Goal: Task Accomplishment & Management: Complete application form

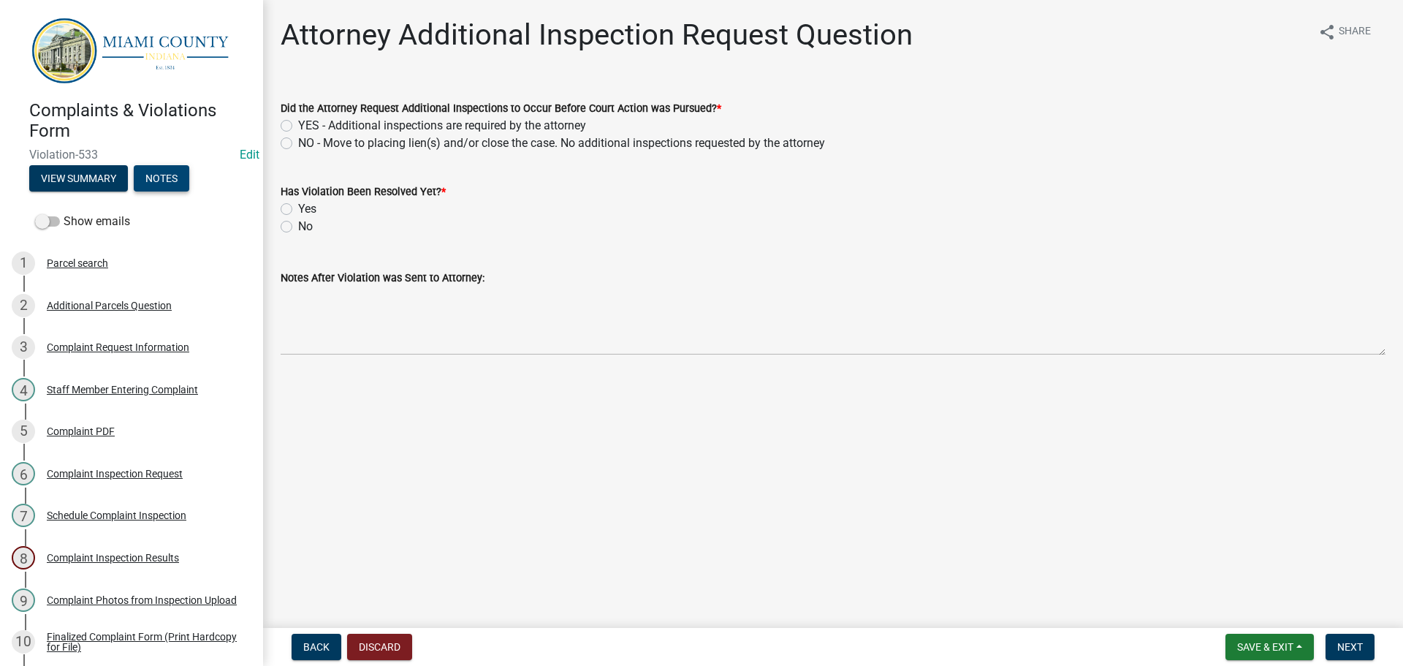
click at [170, 170] on button "Notes" at bounding box center [162, 178] width 56 height 26
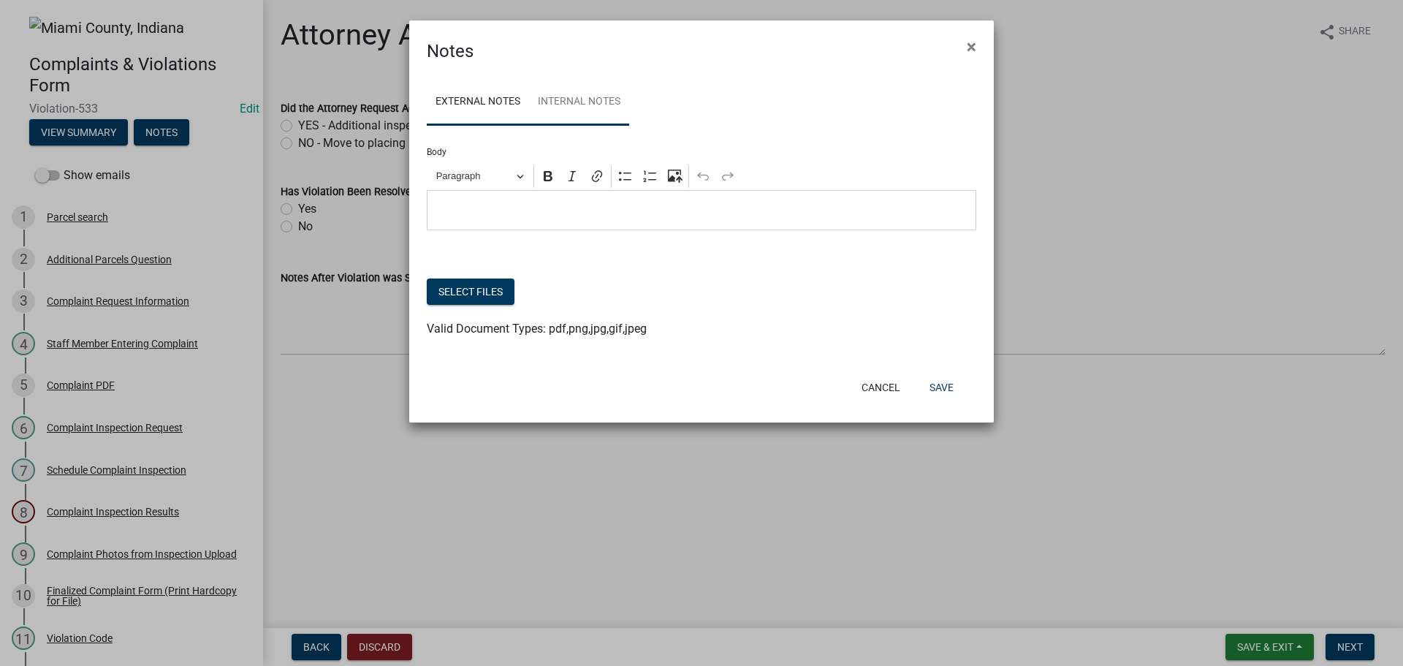
click at [578, 110] on link "Internal Notes" at bounding box center [579, 102] width 100 height 47
click at [514, 210] on p "Editor editing area: main. Press Alt+0 for help." at bounding box center [702, 211] width 534 height 18
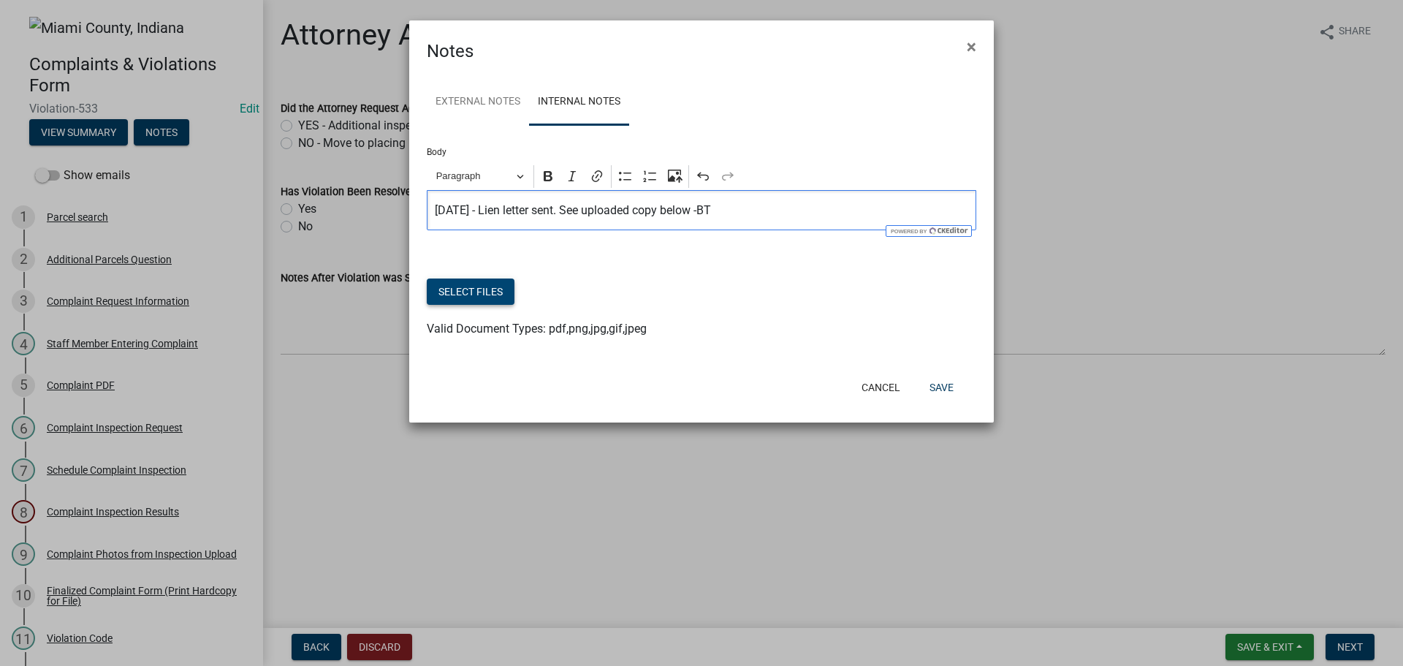
click at [471, 298] on button "Select files" at bounding box center [471, 291] width 88 height 26
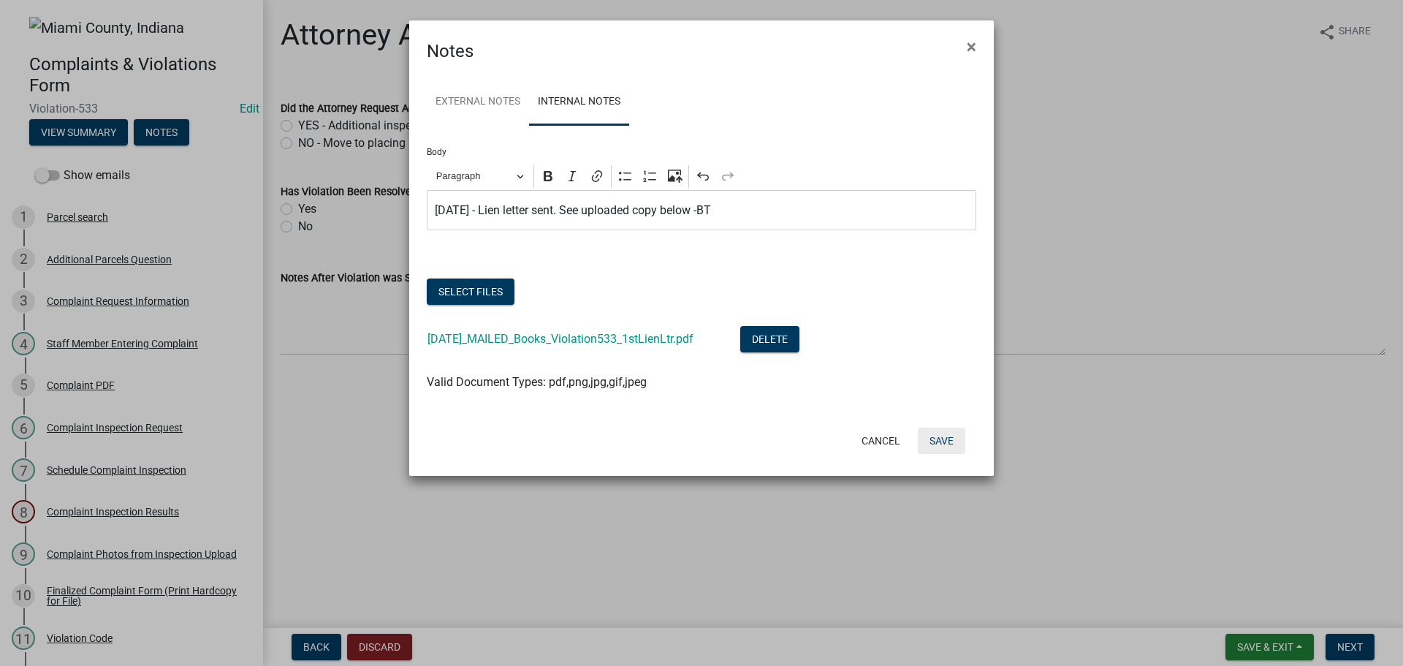
click at [944, 446] on button "Save" at bounding box center [941, 440] width 47 height 26
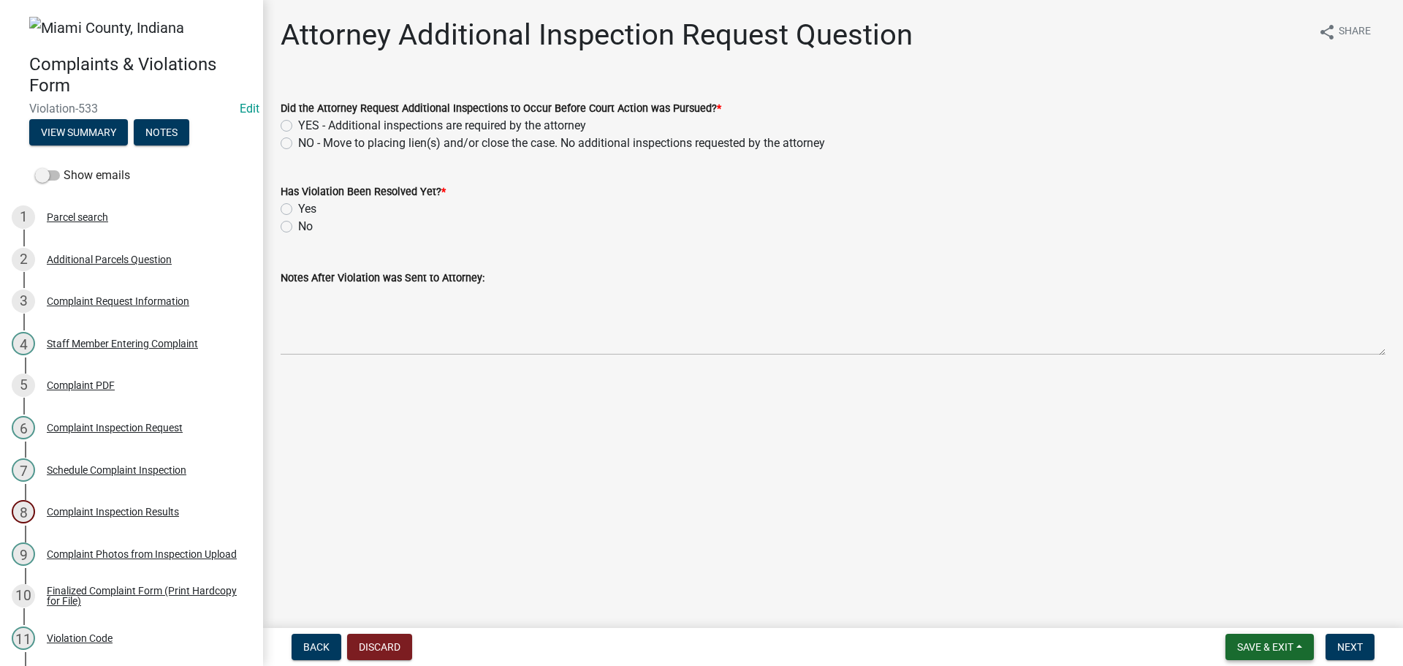
click at [1255, 649] on span "Save & Exit" at bounding box center [1265, 647] width 56 height 12
click at [1254, 605] on button "Save & Exit" at bounding box center [1255, 608] width 117 height 35
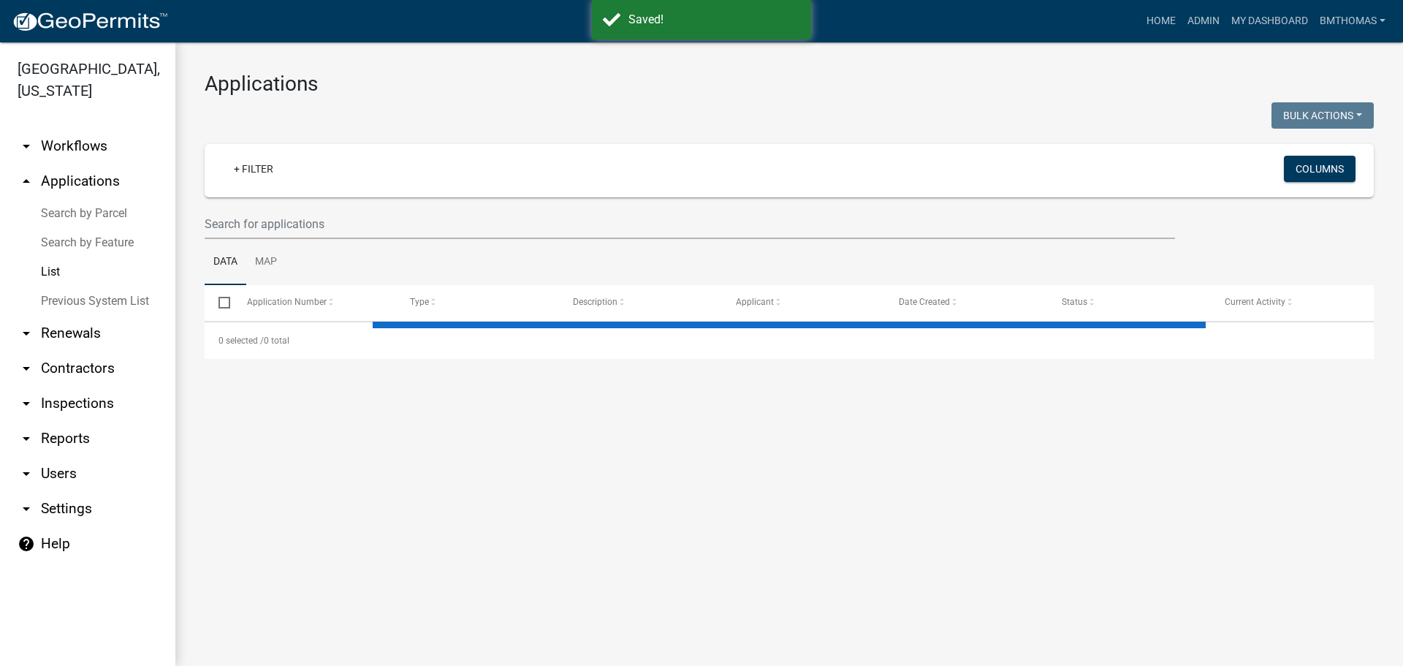
select select "3: 100"
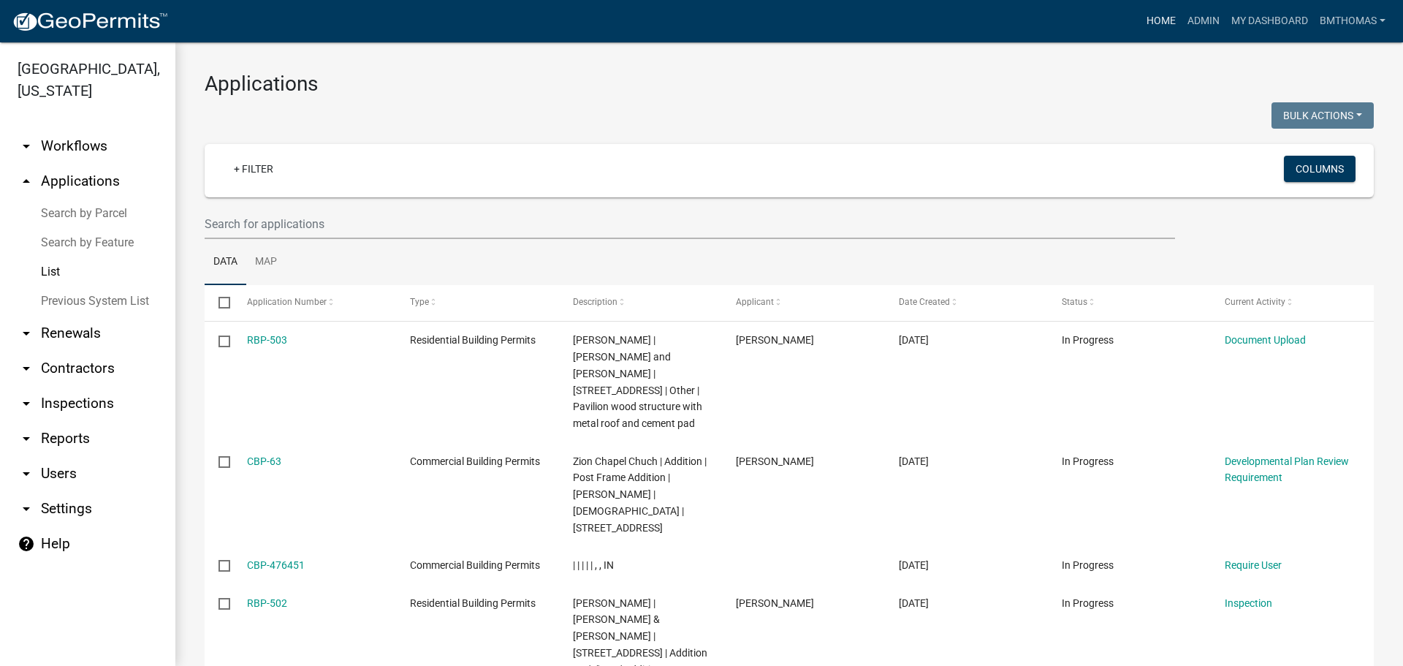
click at [1161, 19] on link "Home" at bounding box center [1161, 21] width 41 height 28
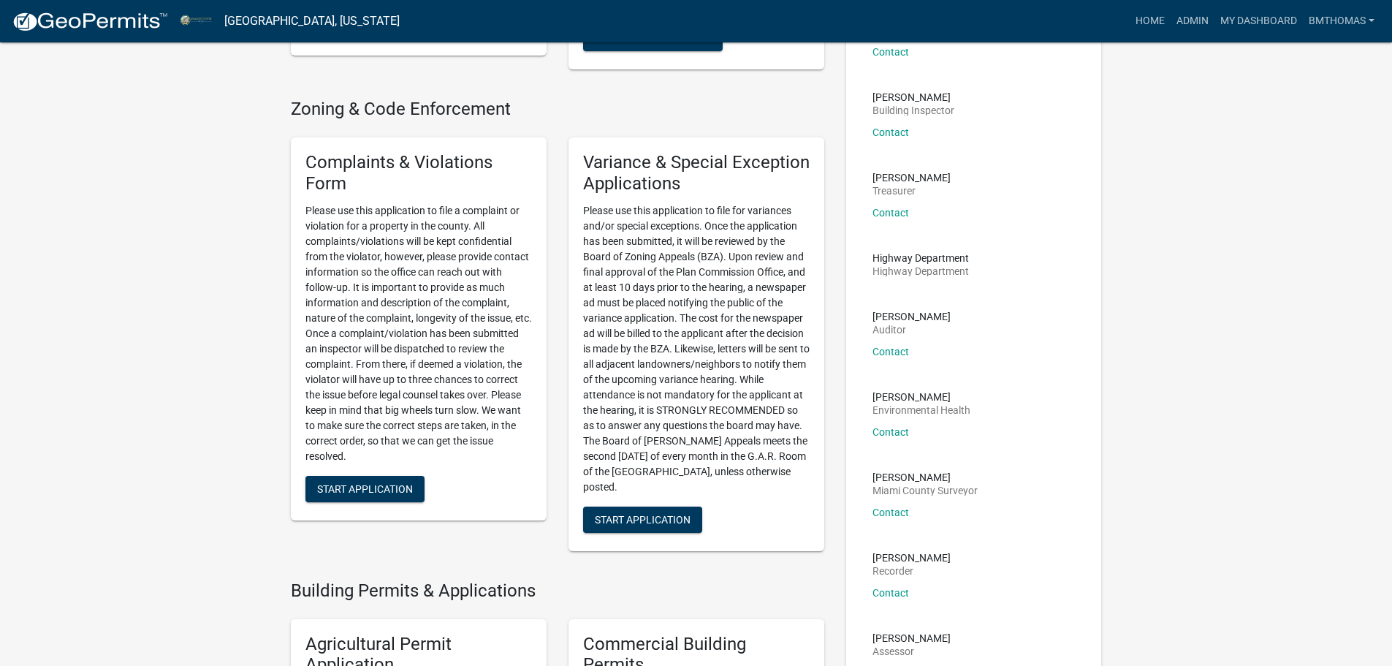
scroll to position [292, 0]
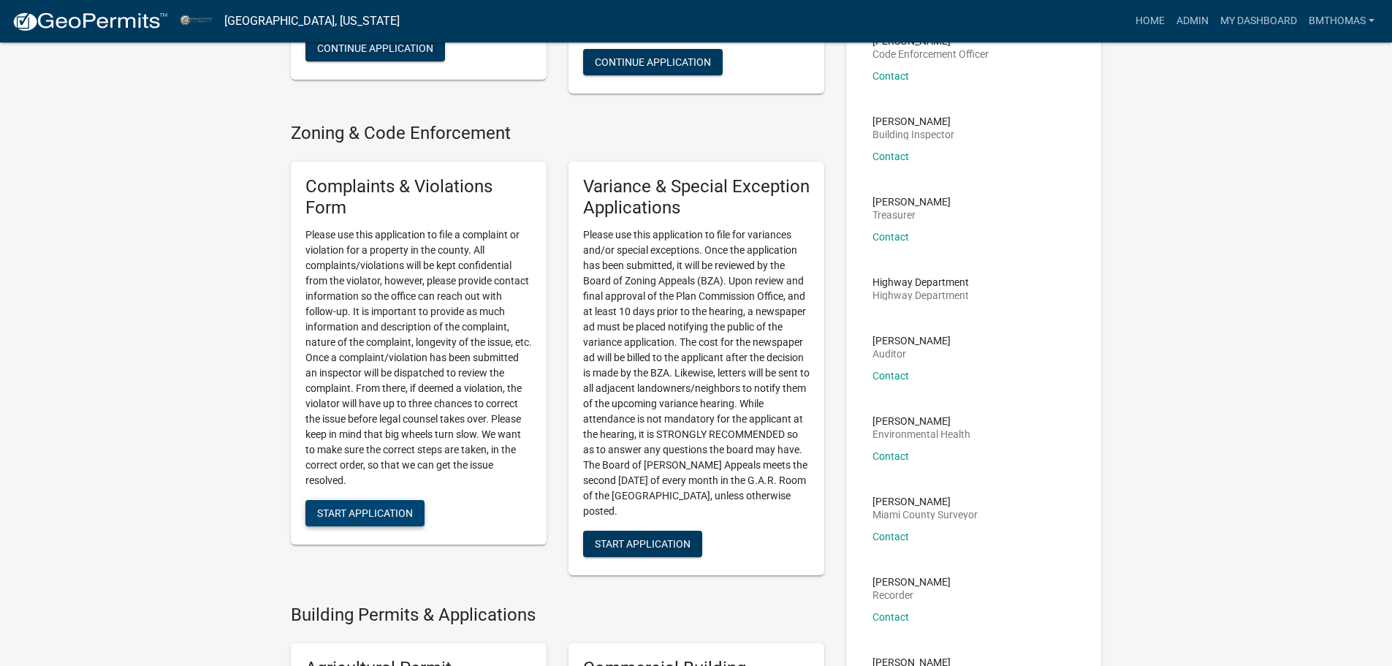
click at [392, 511] on span "Start Application" at bounding box center [365, 512] width 96 height 12
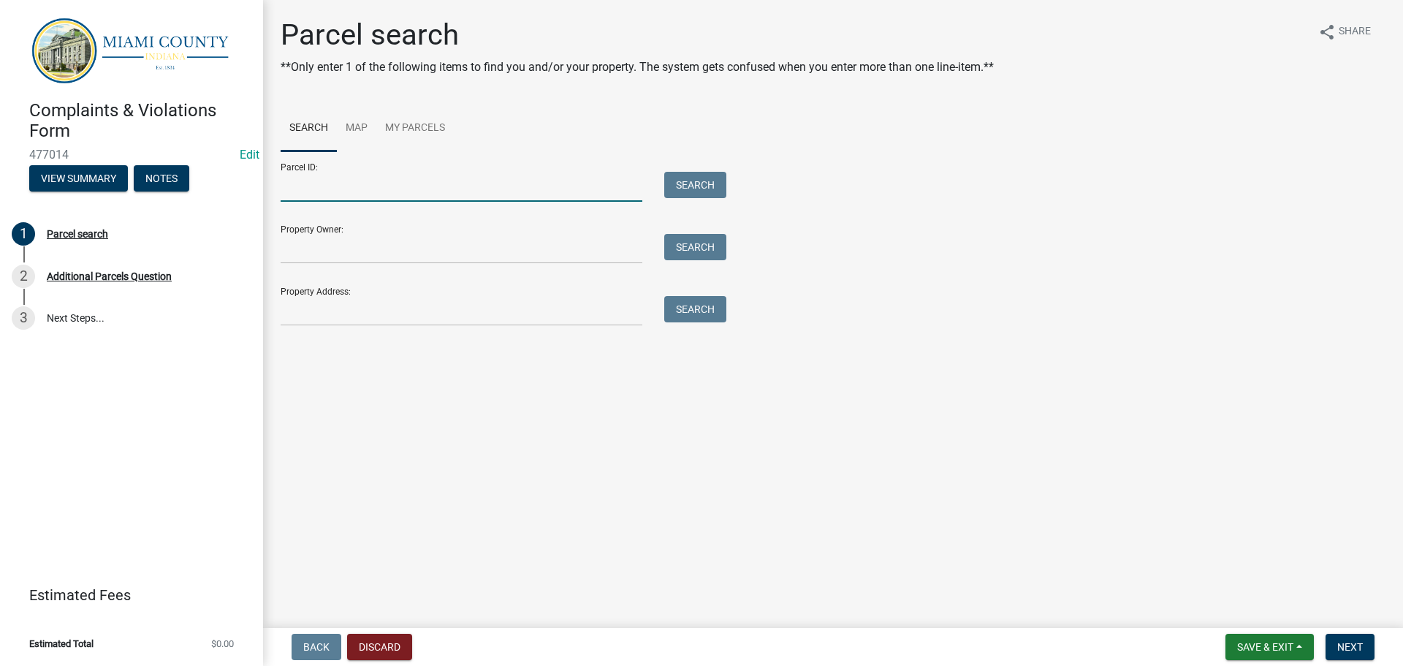
click at [328, 183] on input "Parcel ID:" at bounding box center [462, 187] width 362 height 30
paste input "52-15-14-400-007.000-009"
type input "52-15-14-400-007.000-009"
click at [680, 195] on button "Search" at bounding box center [695, 185] width 62 height 26
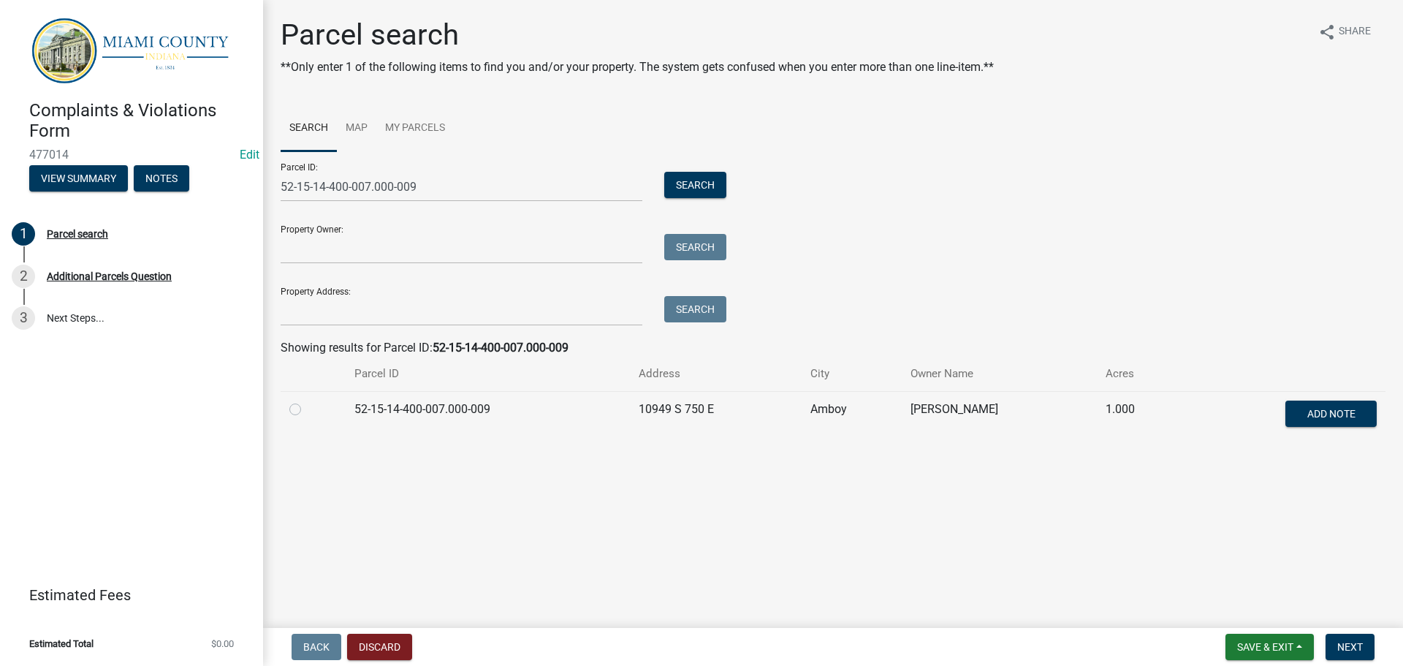
drag, startPoint x: 297, startPoint y: 405, endPoint x: 327, endPoint y: 412, distance: 30.7
click at [307, 400] on label at bounding box center [307, 400] width 0 height 0
click at [307, 406] on input "radio" at bounding box center [311, 404] width 9 height 9
radio input "true"
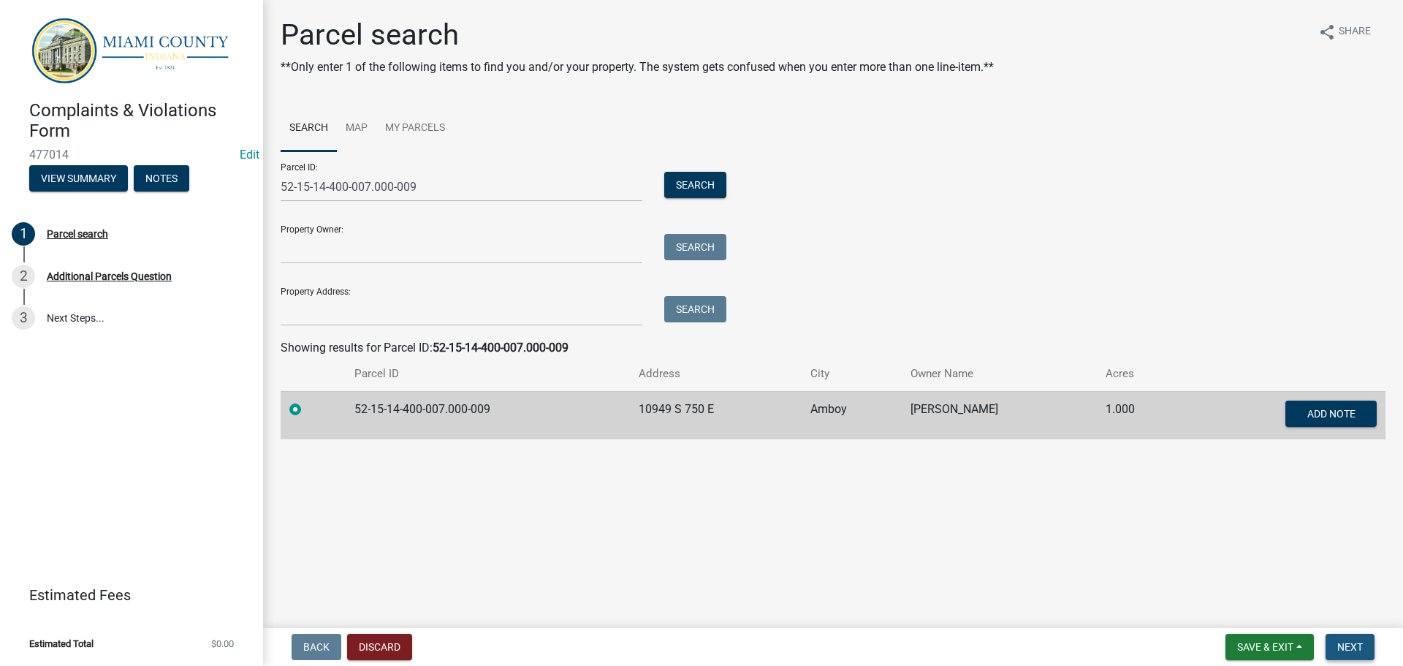
click at [1349, 637] on button "Next" at bounding box center [1349, 646] width 49 height 26
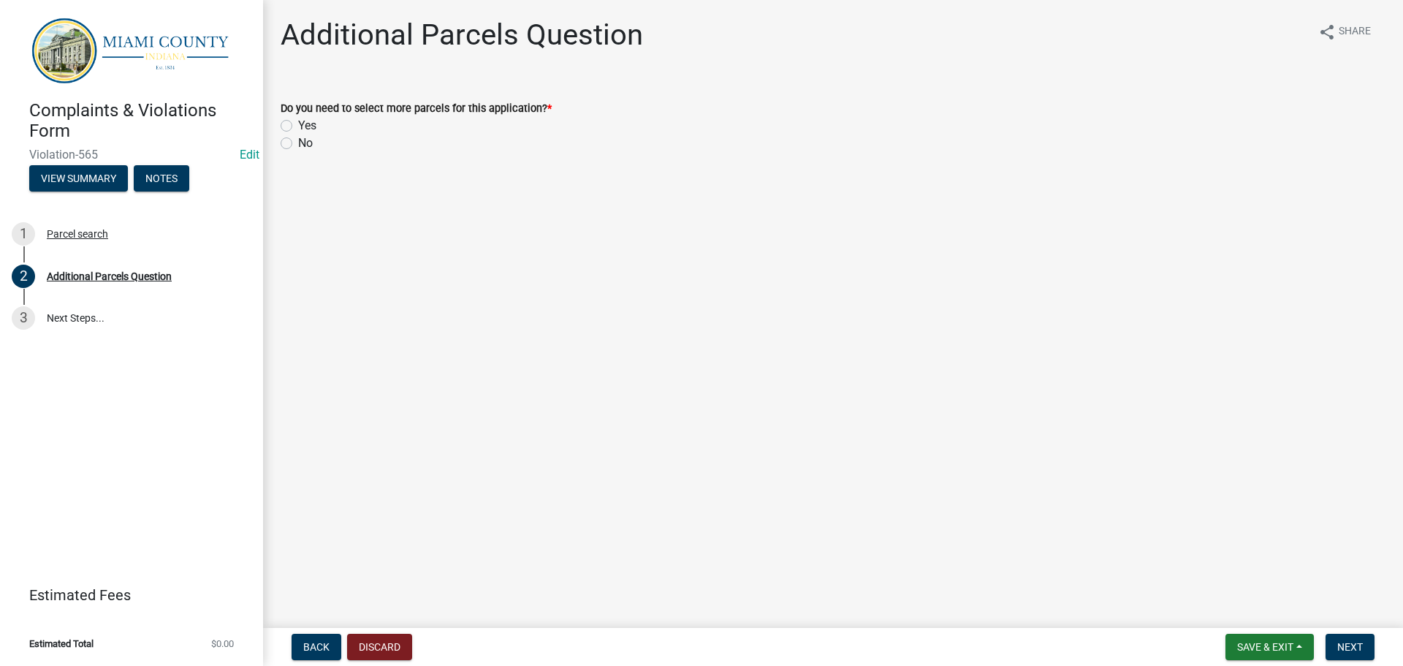
click at [298, 142] on label "No" at bounding box center [305, 143] width 15 height 18
click at [298, 142] on input "No" at bounding box center [302, 138] width 9 height 9
radio input "true"
click at [1329, 651] on button "Next" at bounding box center [1349, 646] width 49 height 26
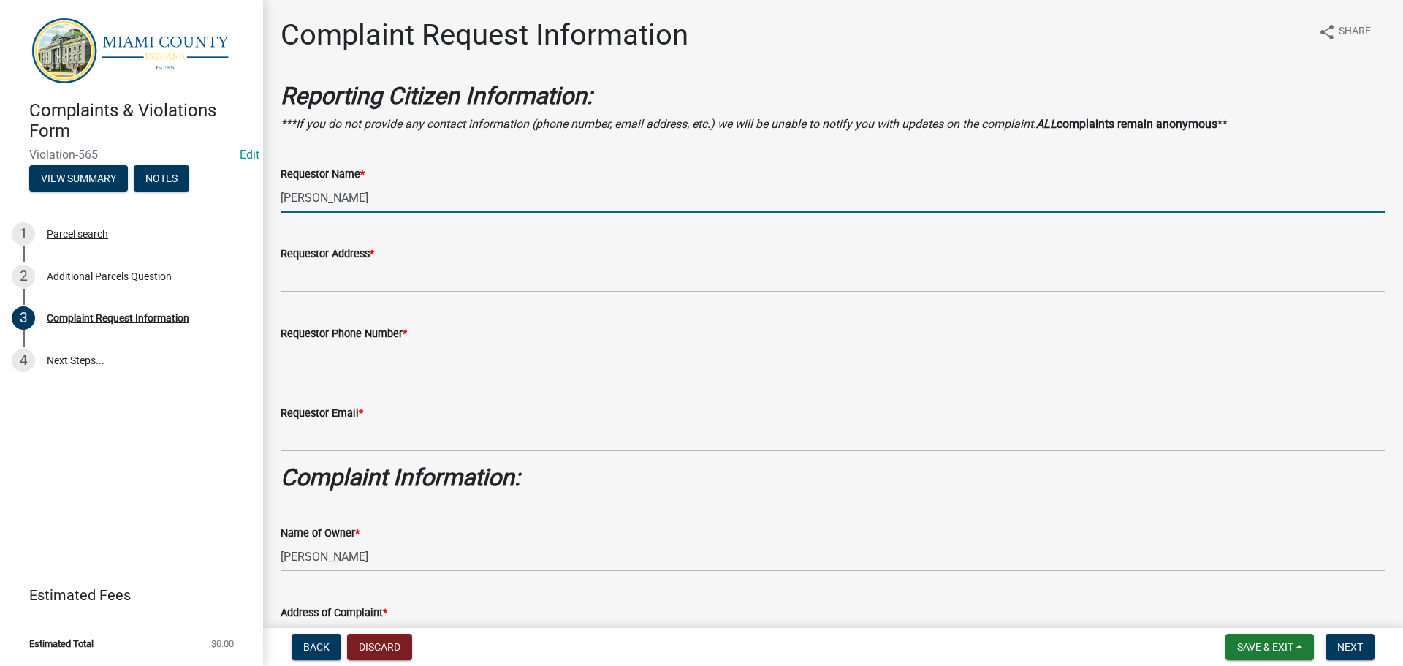
drag, startPoint x: 408, startPoint y: 209, endPoint x: 278, endPoint y: 206, distance: 130.1
click at [278, 206] on div "Requestor Name * [PERSON_NAME]" at bounding box center [833, 179] width 1127 height 68
type input "Summer [PERSON_NAME]"
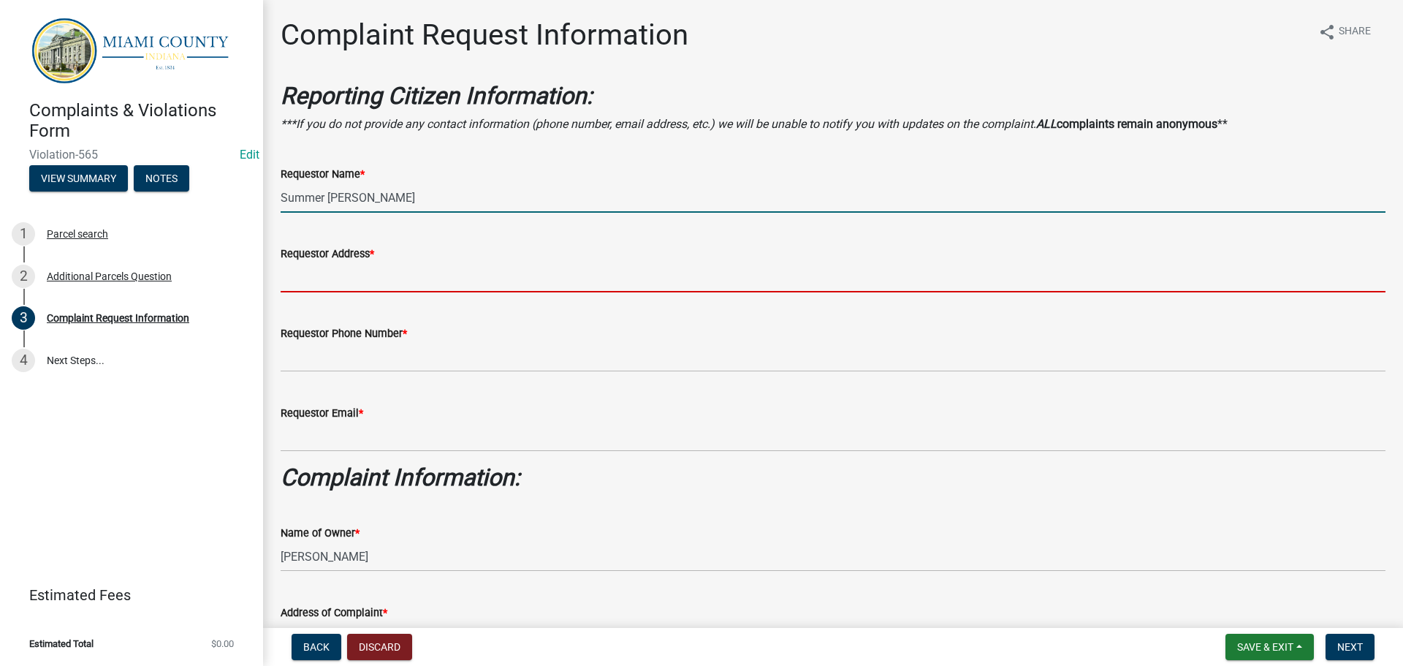
click at [331, 270] on input "Requestor Address *" at bounding box center [833, 277] width 1105 height 30
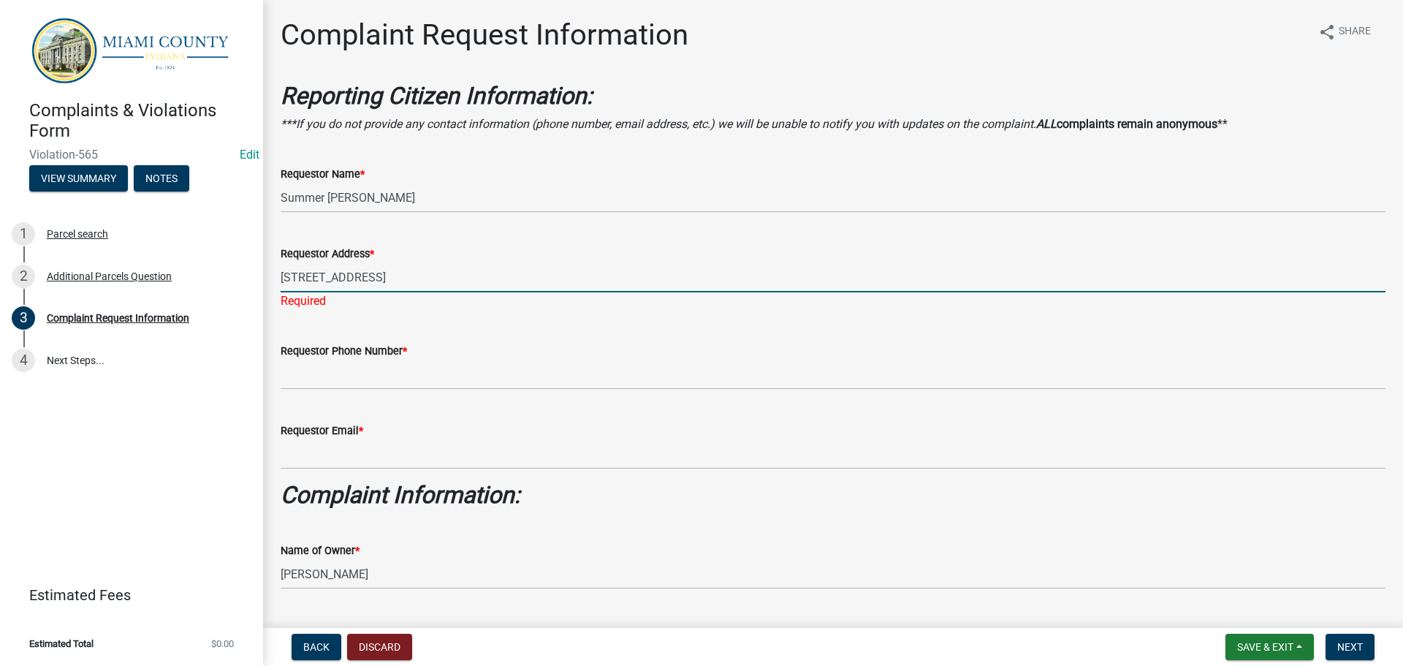
type input "[STREET_ADDRESS]"
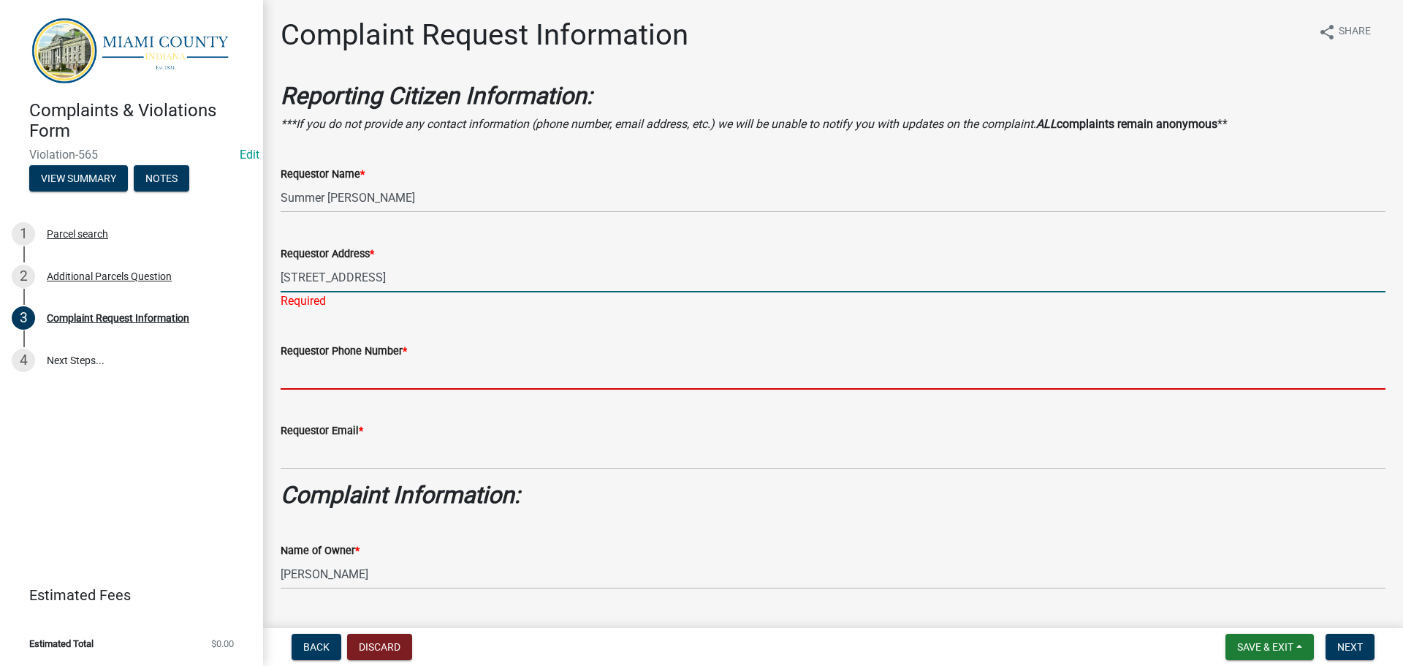
click at [331, 378] on wm-data-entity-input "Requestor Phone Number *" at bounding box center [833, 361] width 1105 height 80
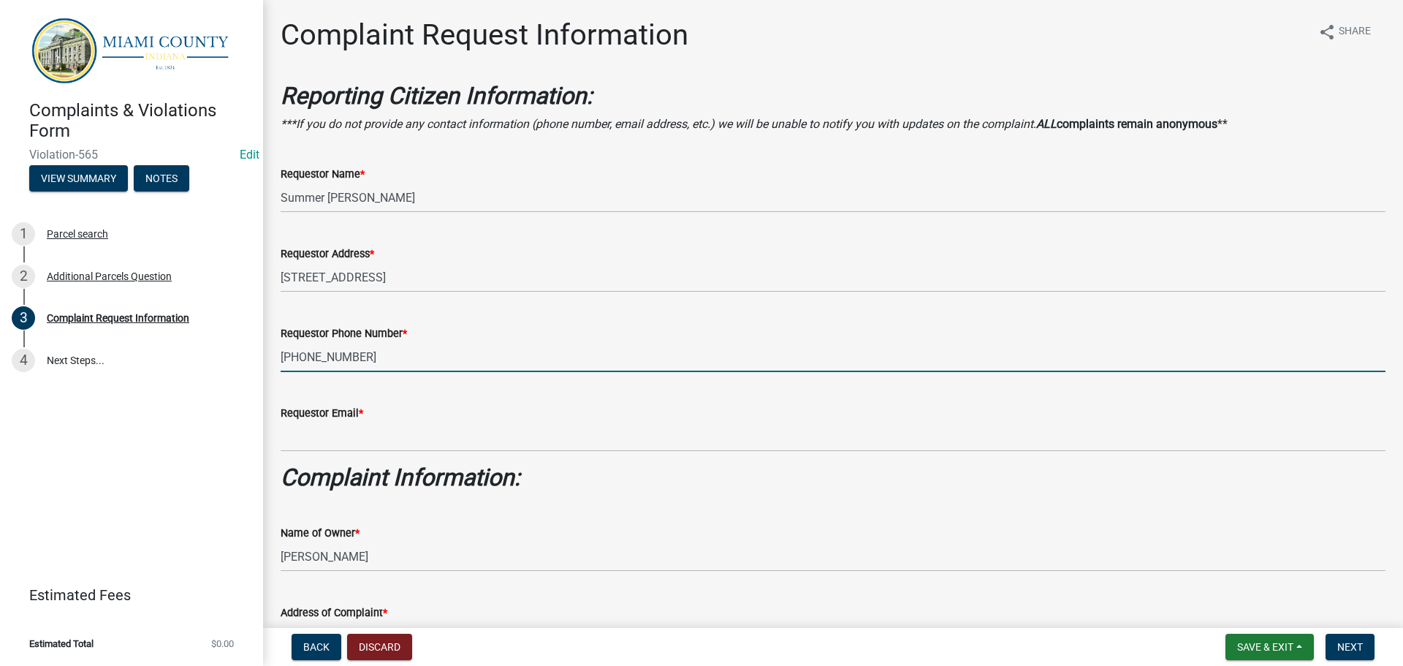
type input "[PHONE_NUMBER]"
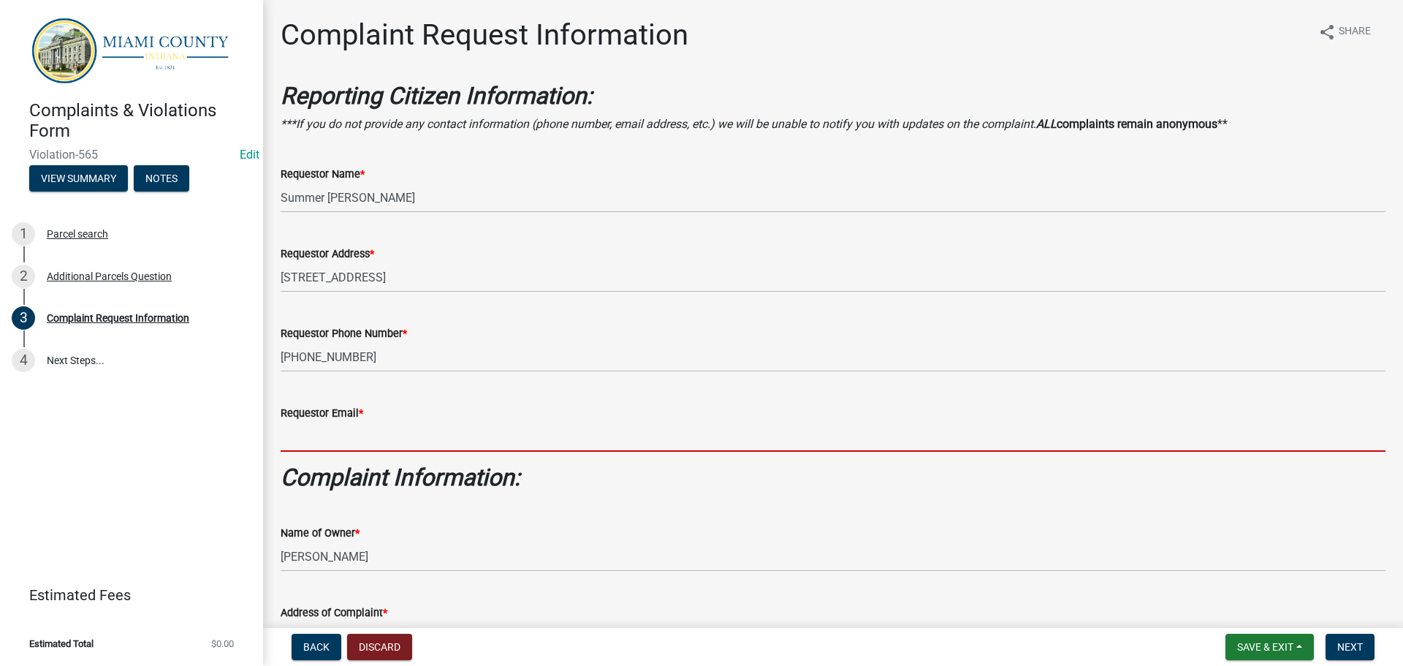
click at [331, 438] on input "Requestor Email *" at bounding box center [833, 437] width 1105 height 30
type input "m"
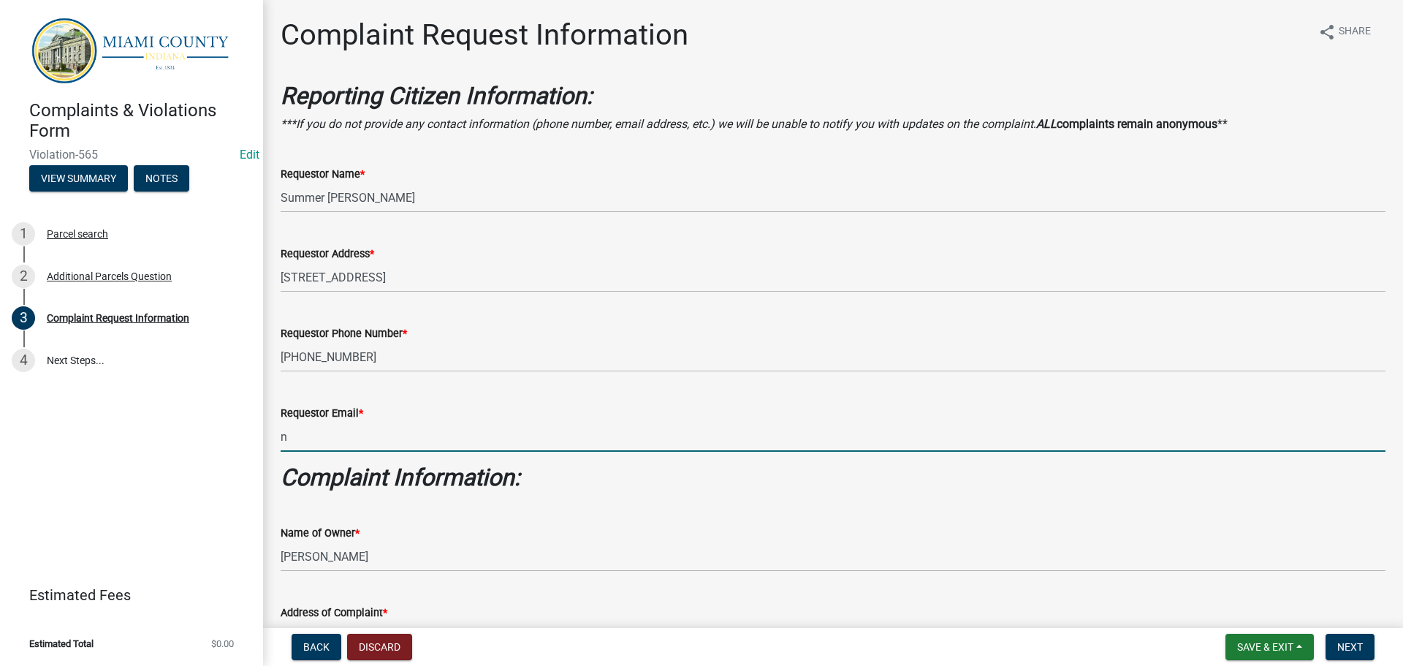
type input "[EMAIL_ADDRESS][DOMAIN_NAME]"
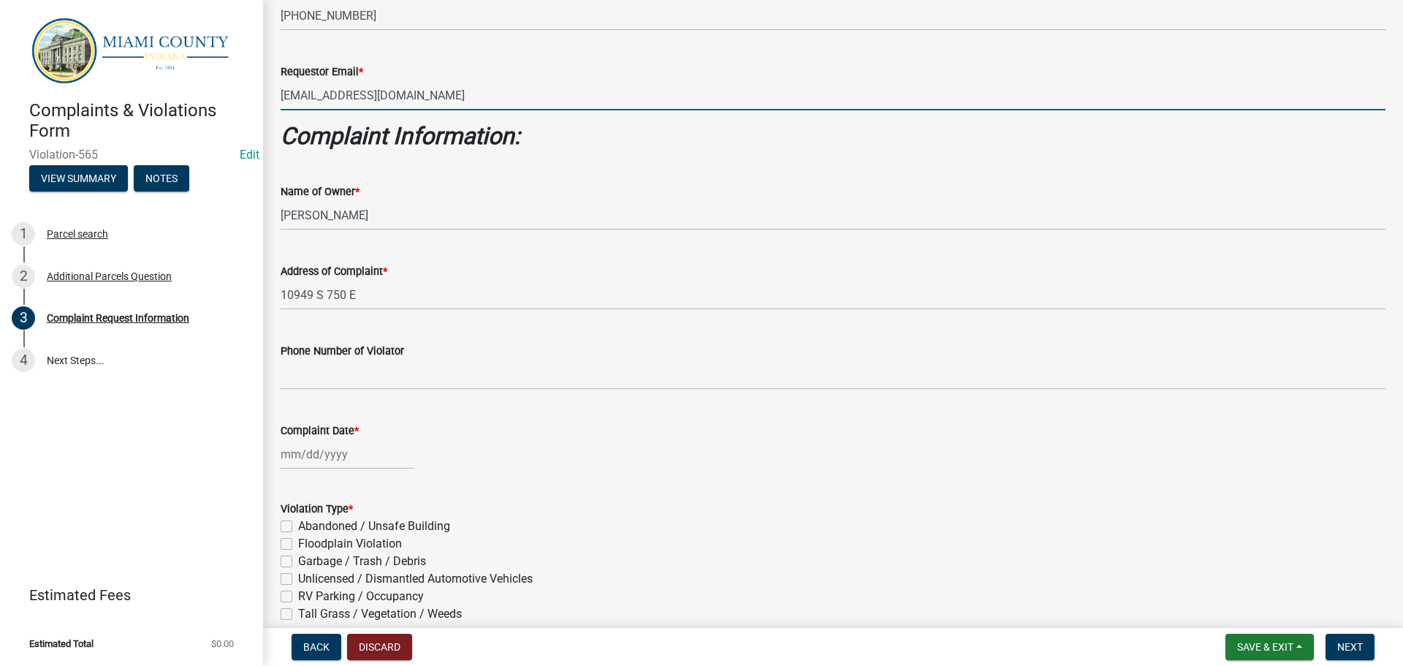
scroll to position [365, 0]
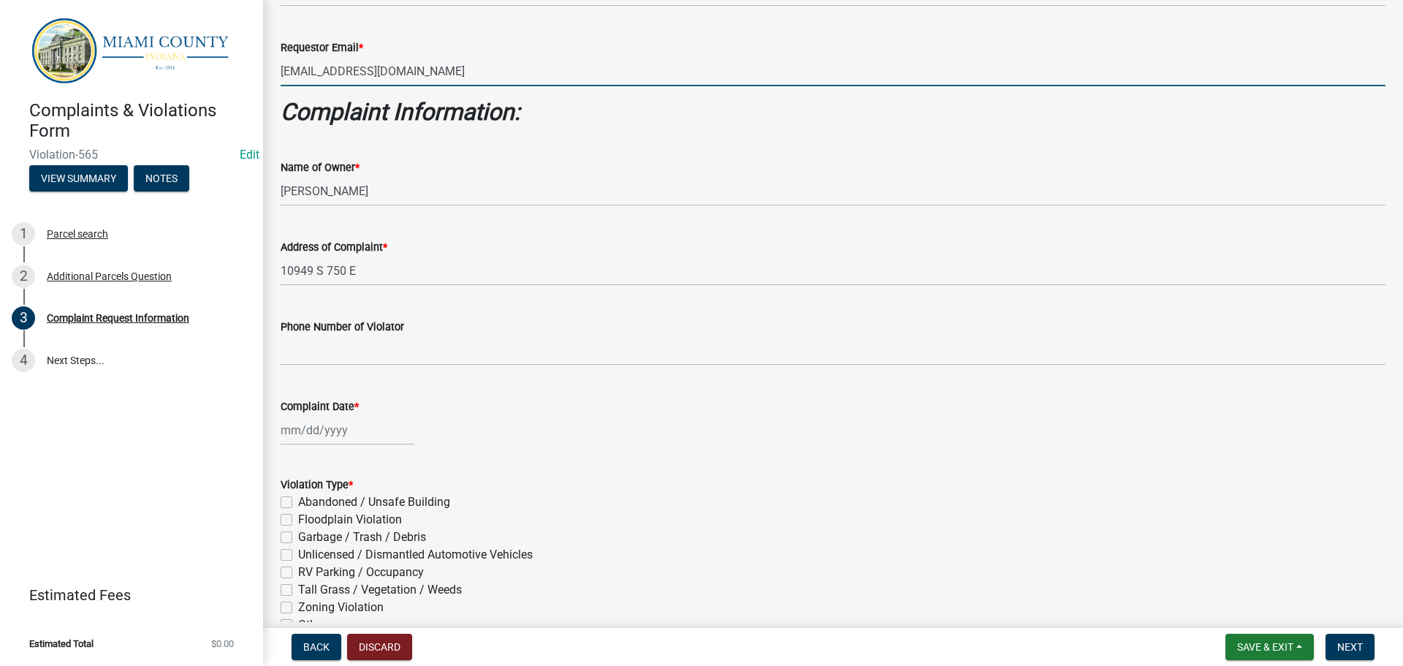
click at [329, 433] on div at bounding box center [348, 430] width 134 height 30
select select "9"
select select "2025"
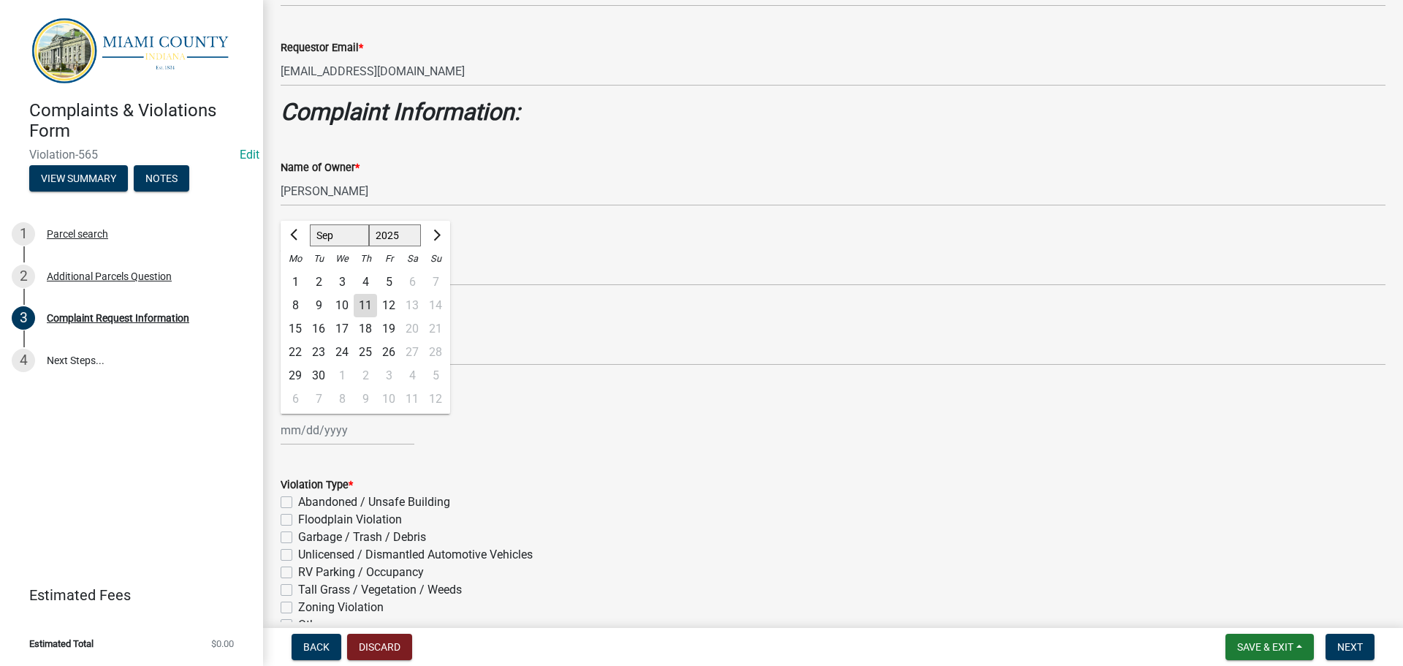
click at [371, 302] on div "11" at bounding box center [365, 305] width 23 height 23
type input "[DATE]"
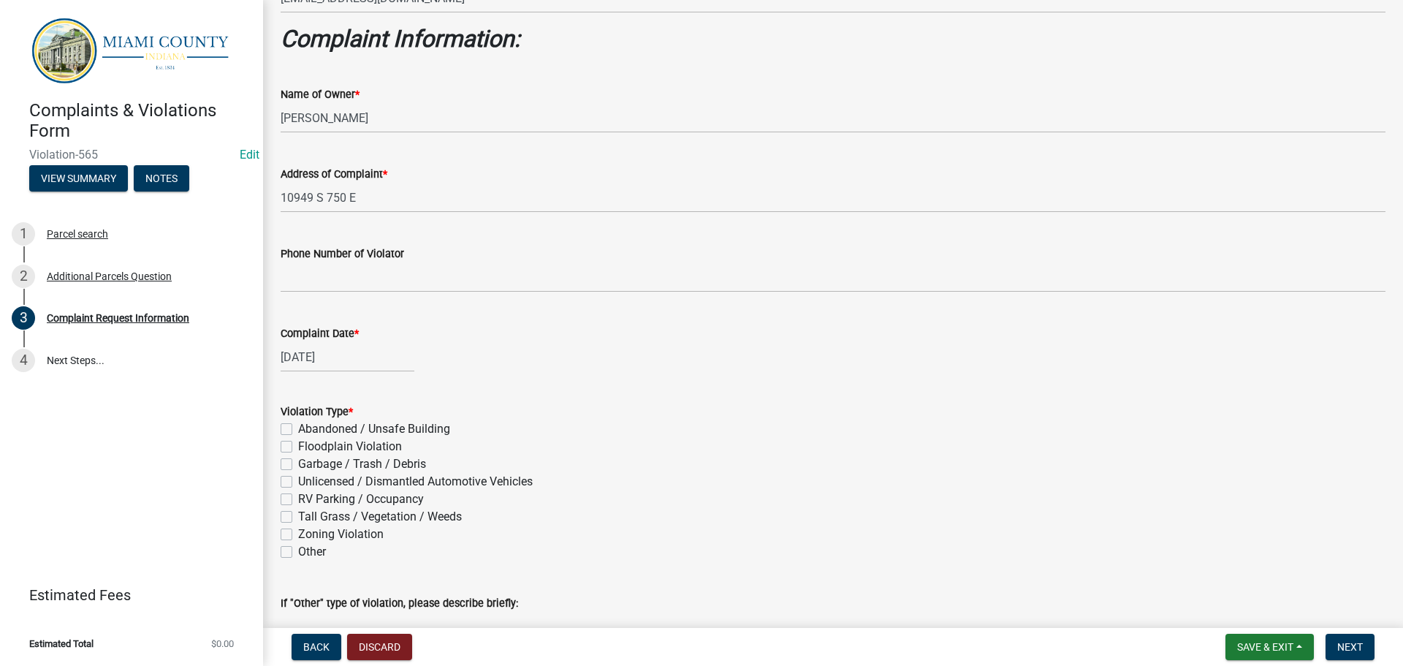
click at [298, 479] on label "Unlicensed / Dismantled Automotive Vehicles" at bounding box center [415, 482] width 235 height 18
click at [298, 479] on input "Unlicensed / Dismantled Automotive Vehicles" at bounding box center [302, 477] width 9 height 9
checkbox input "true"
checkbox input "false"
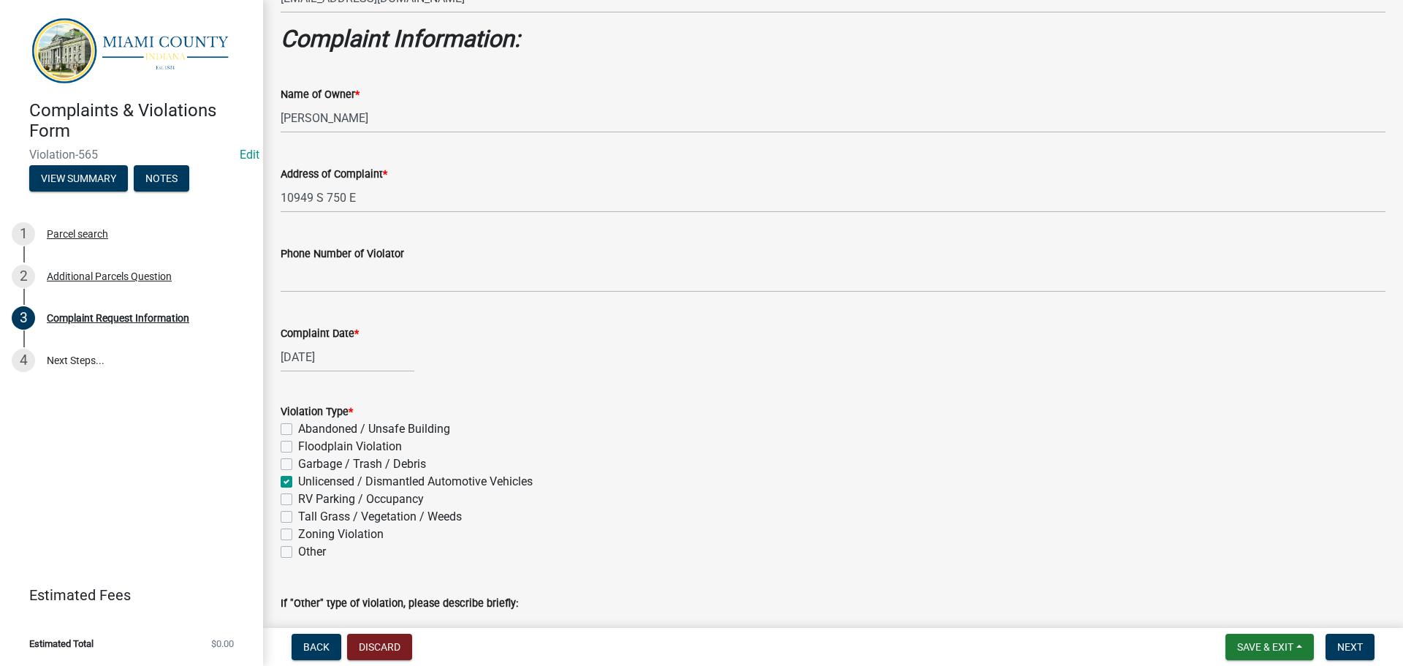
checkbox input "false"
checkbox input "true"
checkbox input "false"
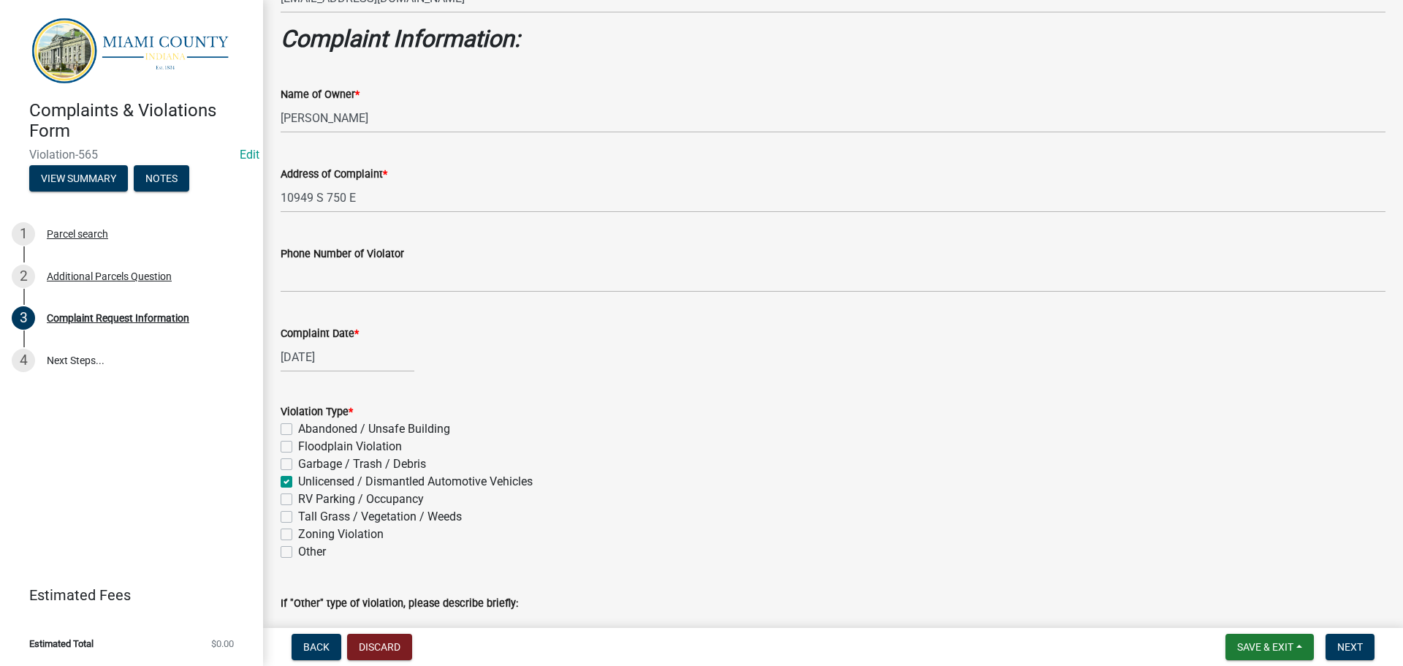
checkbox input "false"
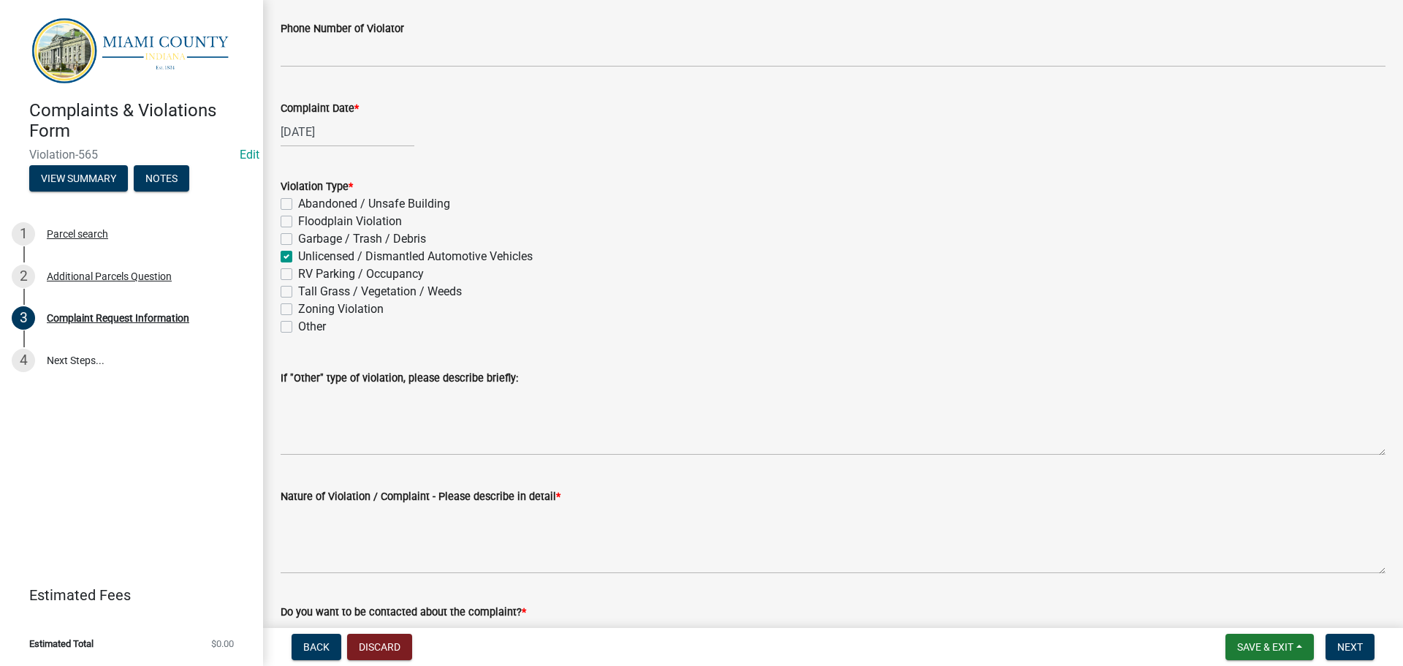
scroll to position [731, 0]
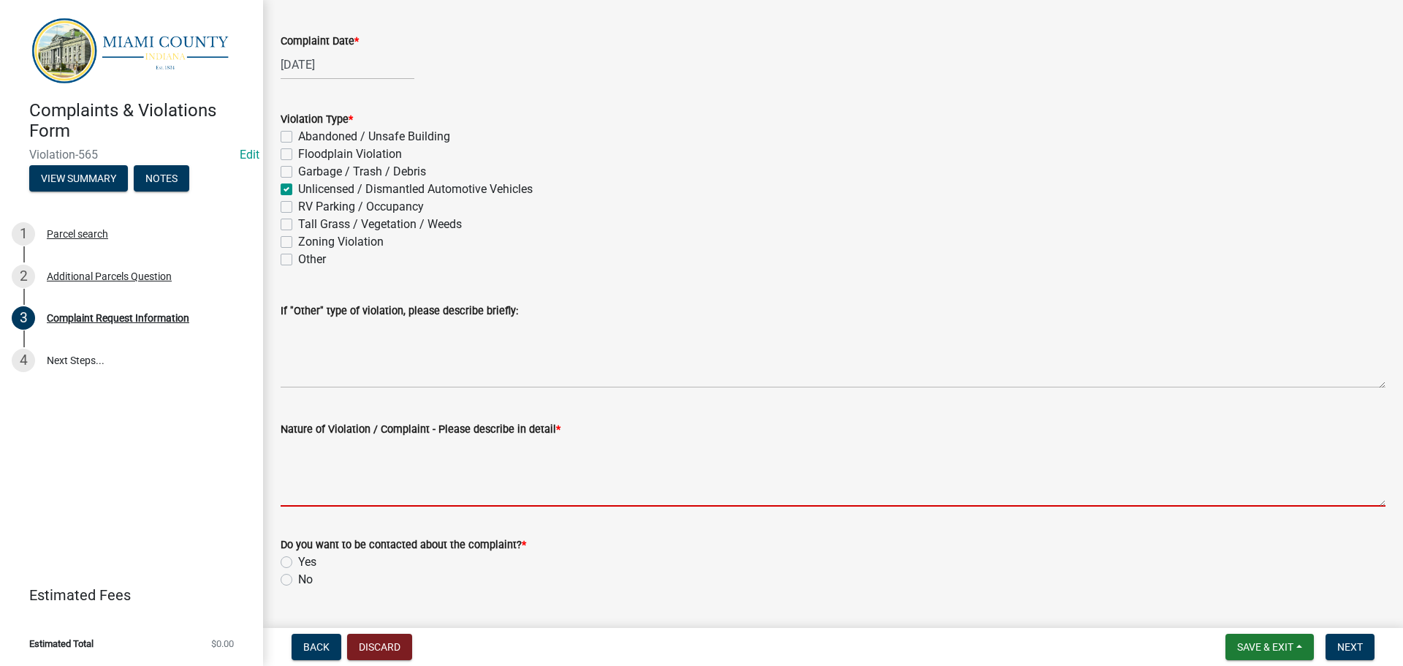
click at [367, 490] on textarea "Nature of Violation / Complaint - Please describe in detail *" at bounding box center [833, 472] width 1105 height 69
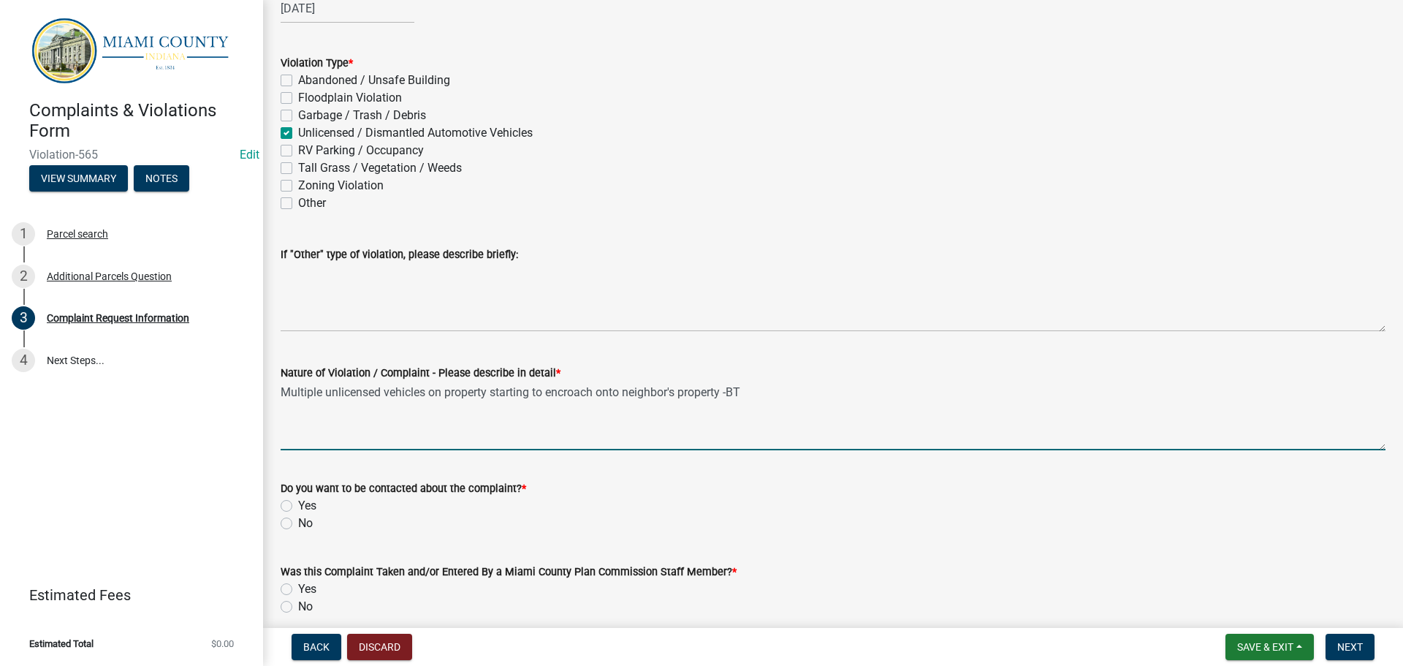
scroll to position [950, 0]
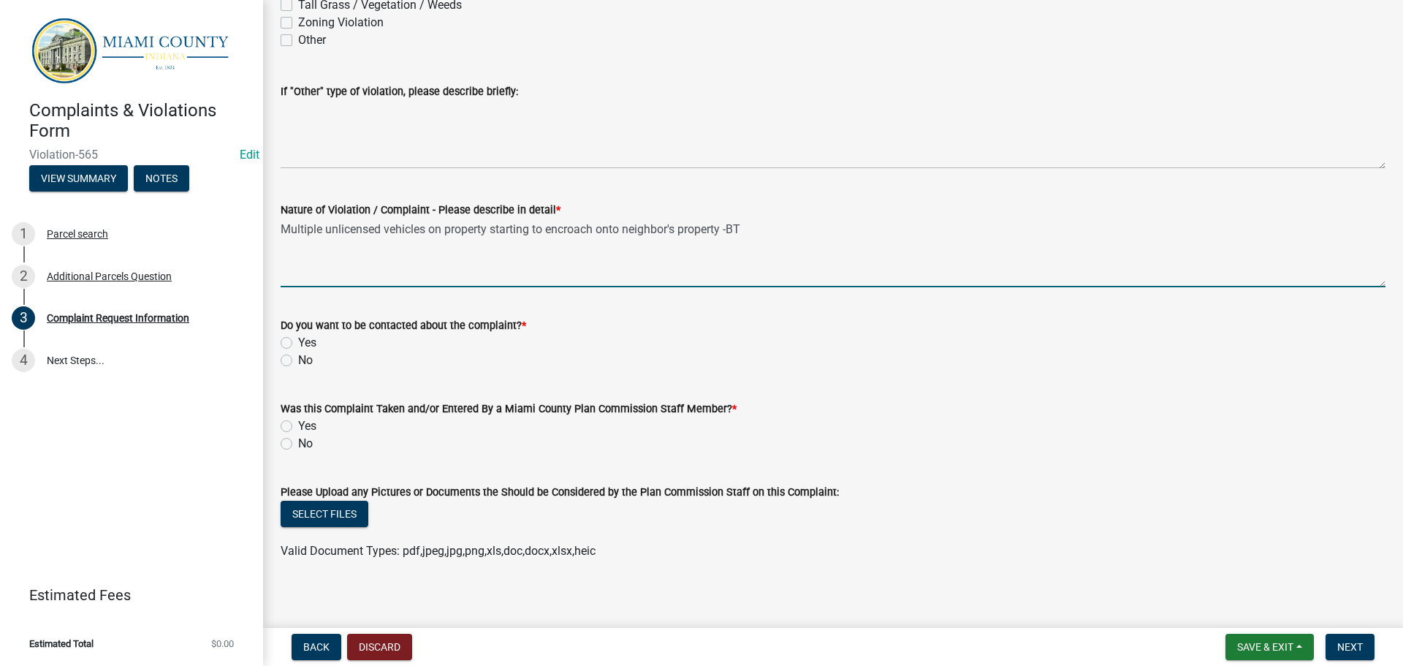
type textarea "Multiple unlicensed vehicles on property starting to encroach onto neighbor's p…"
click at [298, 363] on label "No" at bounding box center [305, 360] width 15 height 18
click at [298, 361] on input "No" at bounding box center [302, 355] width 9 height 9
radio input "true"
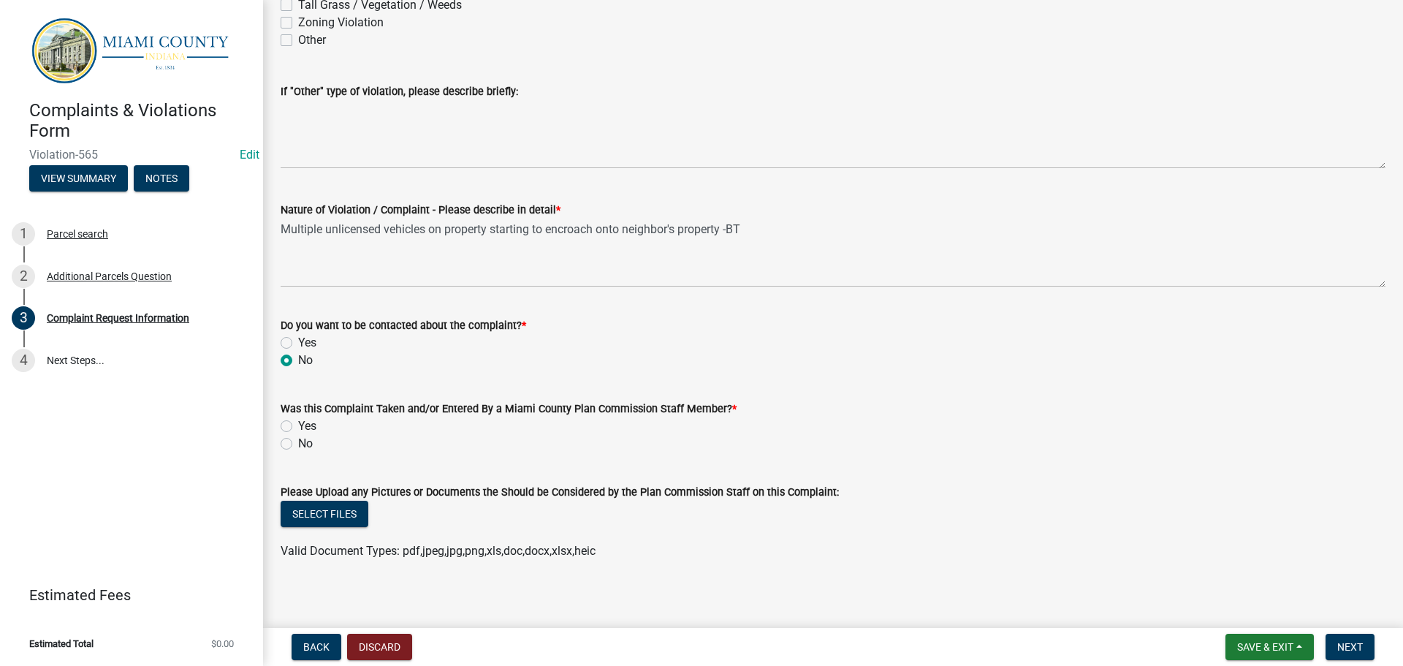
click at [285, 419] on div "Yes" at bounding box center [833, 426] width 1105 height 18
click at [298, 426] on label "Yes" at bounding box center [307, 426] width 18 height 18
click at [298, 426] on input "Yes" at bounding box center [302, 421] width 9 height 9
radio input "true"
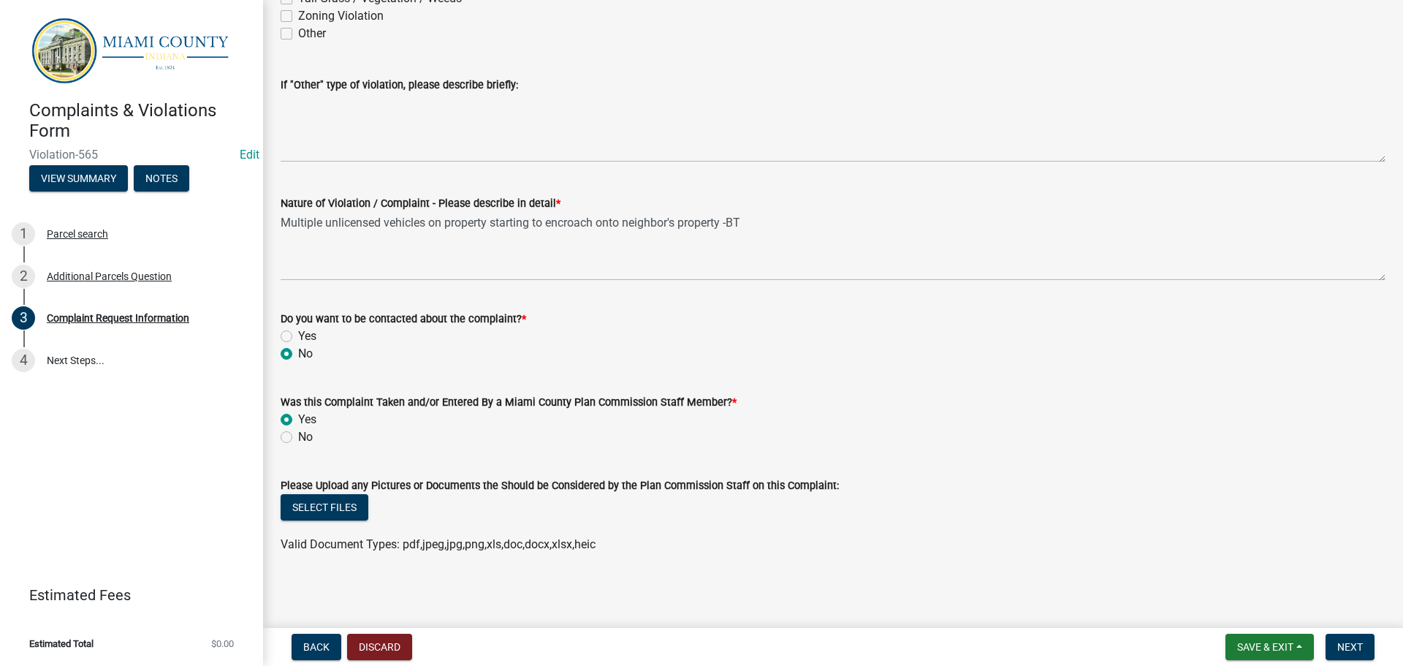
scroll to position [958, 0]
click at [1347, 639] on button "Next" at bounding box center [1349, 646] width 49 height 26
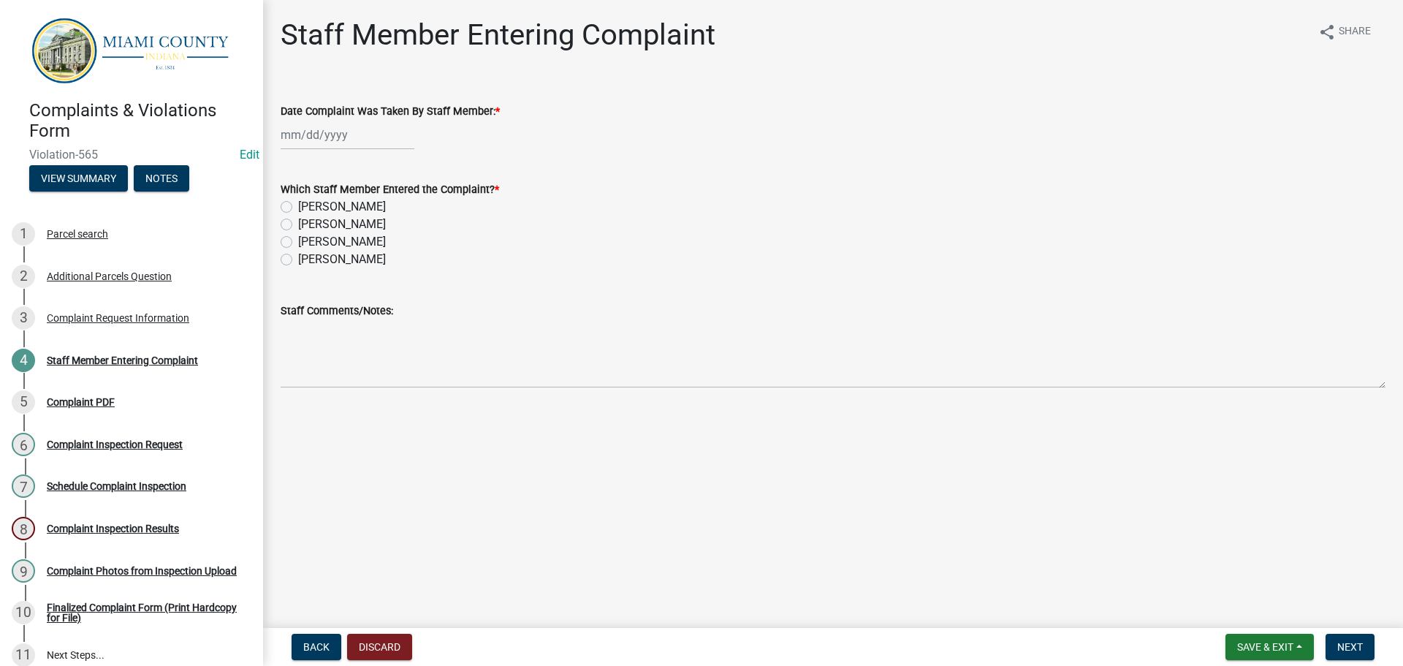
click at [333, 148] on div at bounding box center [348, 135] width 134 height 30
select select "9"
select select "2025"
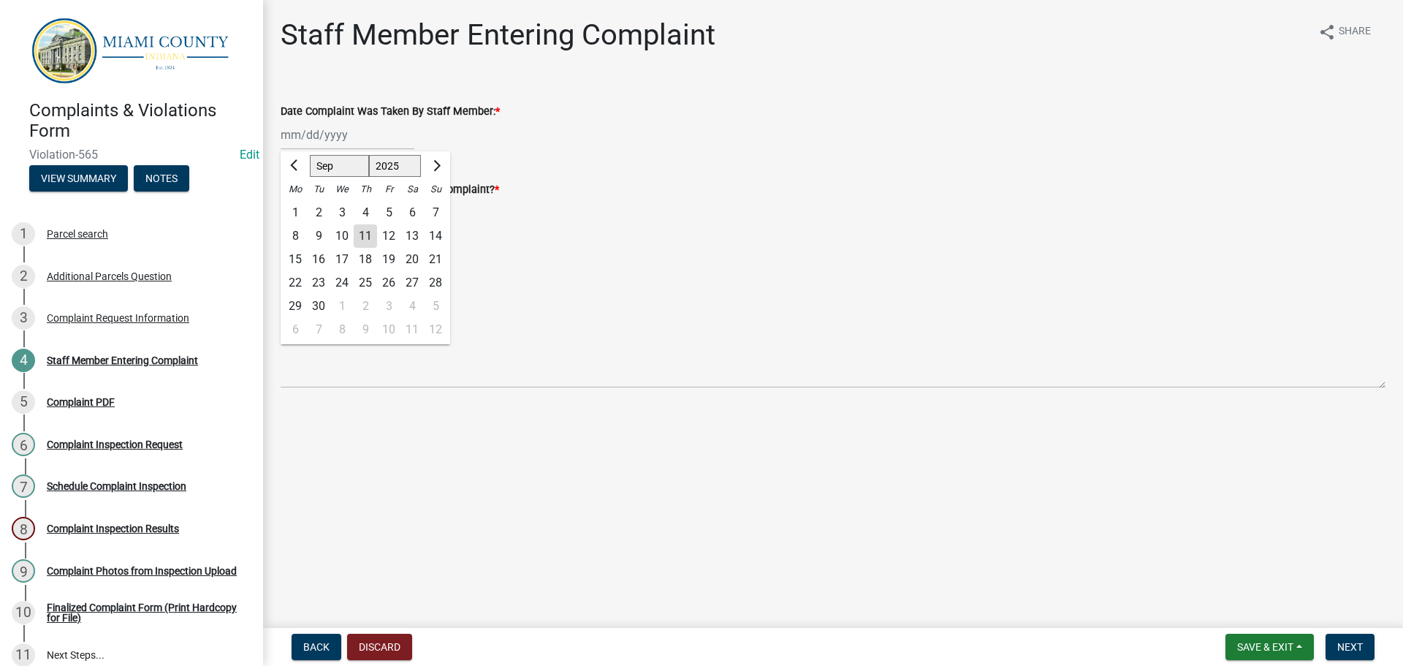
click at [369, 236] on div "11" at bounding box center [365, 235] width 23 height 23
type input "[DATE]"
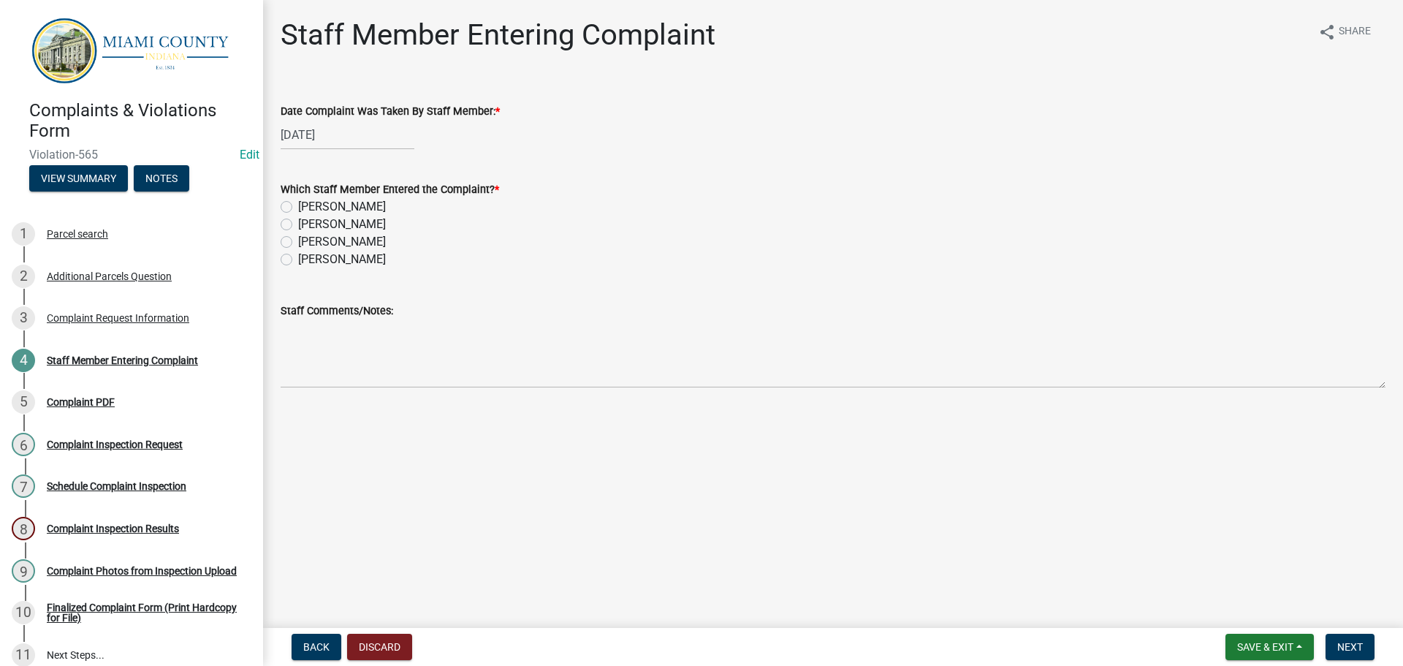
click at [294, 239] on div "[PERSON_NAME]" at bounding box center [833, 242] width 1105 height 18
click at [298, 240] on label "[PERSON_NAME]" at bounding box center [342, 242] width 88 height 18
click at [298, 240] on input "[PERSON_NAME]" at bounding box center [302, 237] width 9 height 9
radio input "true"
click at [1362, 652] on span "Next" at bounding box center [1350, 647] width 26 height 12
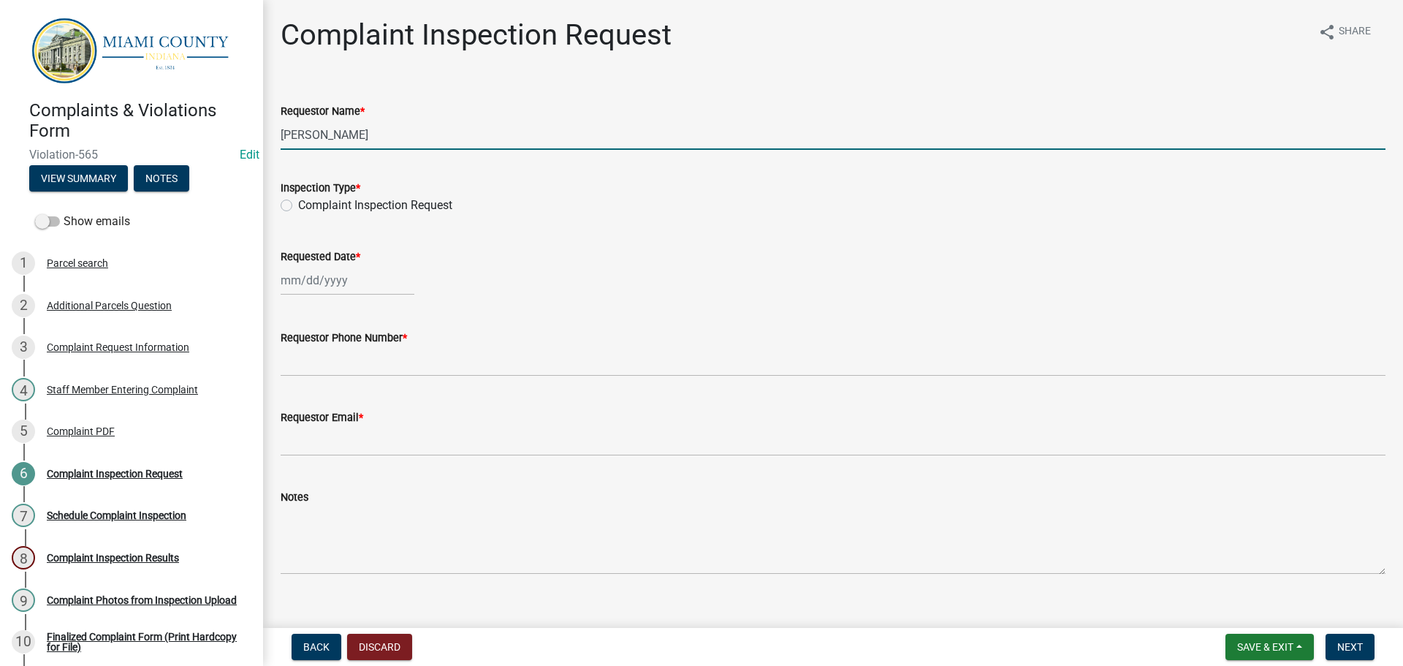
drag, startPoint x: 387, startPoint y: 140, endPoint x: 274, endPoint y: 138, distance: 113.3
click at [274, 138] on div "Requestor Name * [PERSON_NAME]" at bounding box center [833, 116] width 1127 height 68
drag, startPoint x: 357, startPoint y: 133, endPoint x: 206, endPoint y: 136, distance: 151.3
click at [206, 136] on div "Complaints & Violations Form Violation-565 Edit View Summary Notes Show emails …" at bounding box center [701, 333] width 1403 height 666
type input "[PERSON_NAME]"
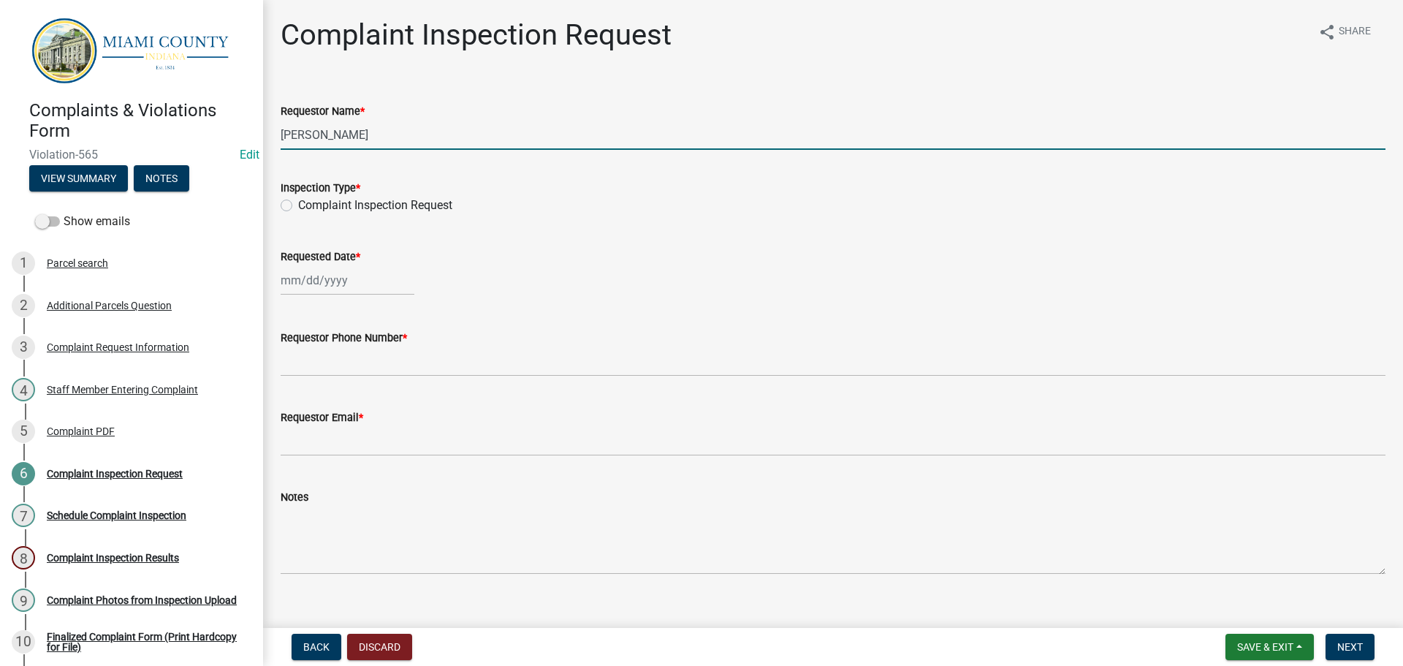
click at [298, 207] on label "Complaint Inspection Request" at bounding box center [375, 206] width 154 height 18
click at [298, 206] on input "Complaint Inspection Request" at bounding box center [302, 201] width 9 height 9
radio input "true"
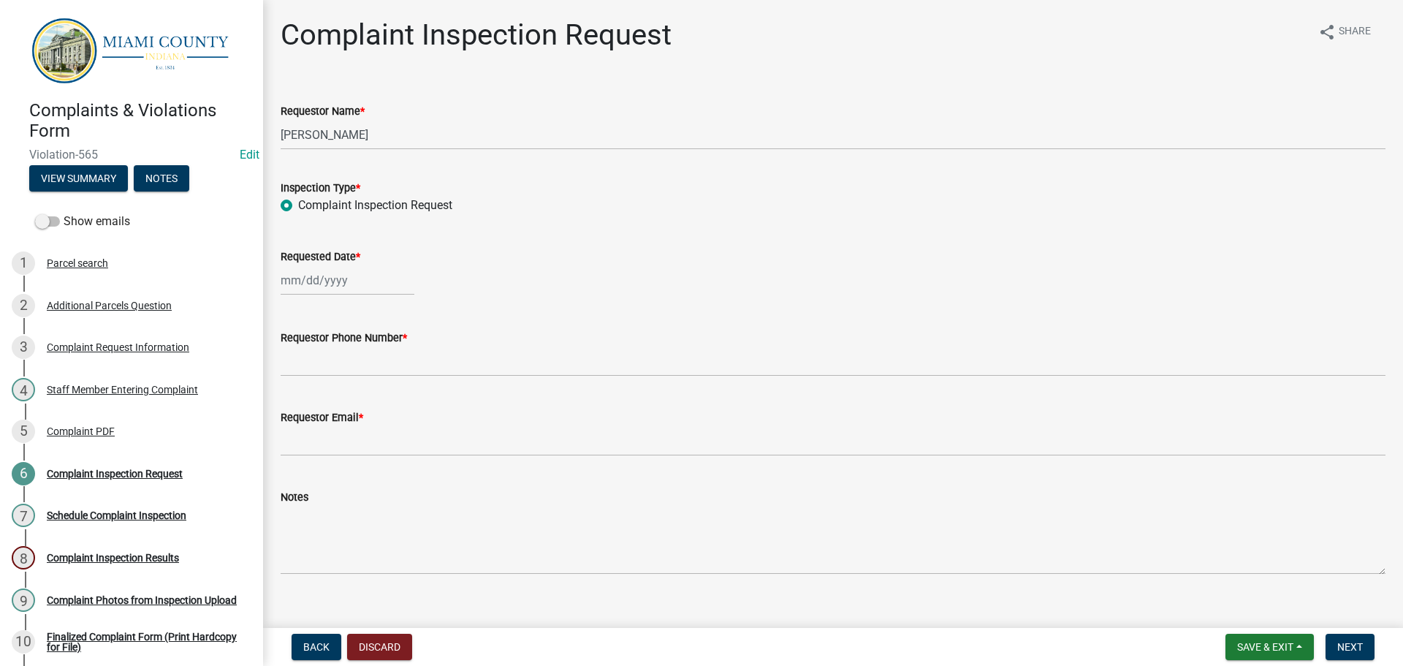
click at [336, 284] on div at bounding box center [348, 280] width 134 height 30
select select "9"
select select "2025"
click at [381, 382] on div "12" at bounding box center [388, 381] width 23 height 23
type input "[DATE]"
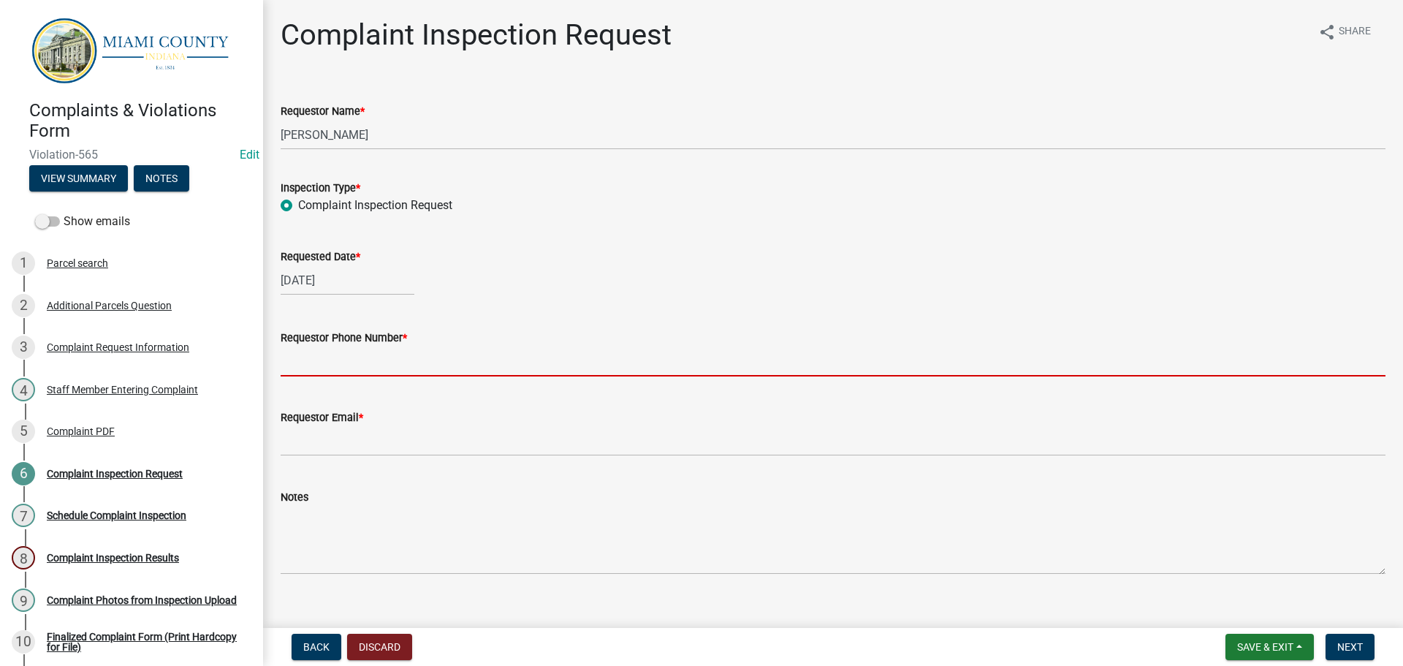
click at [367, 365] on input "Requestor Phone Number *" at bounding box center [833, 361] width 1105 height 30
type input "000-000-0000"
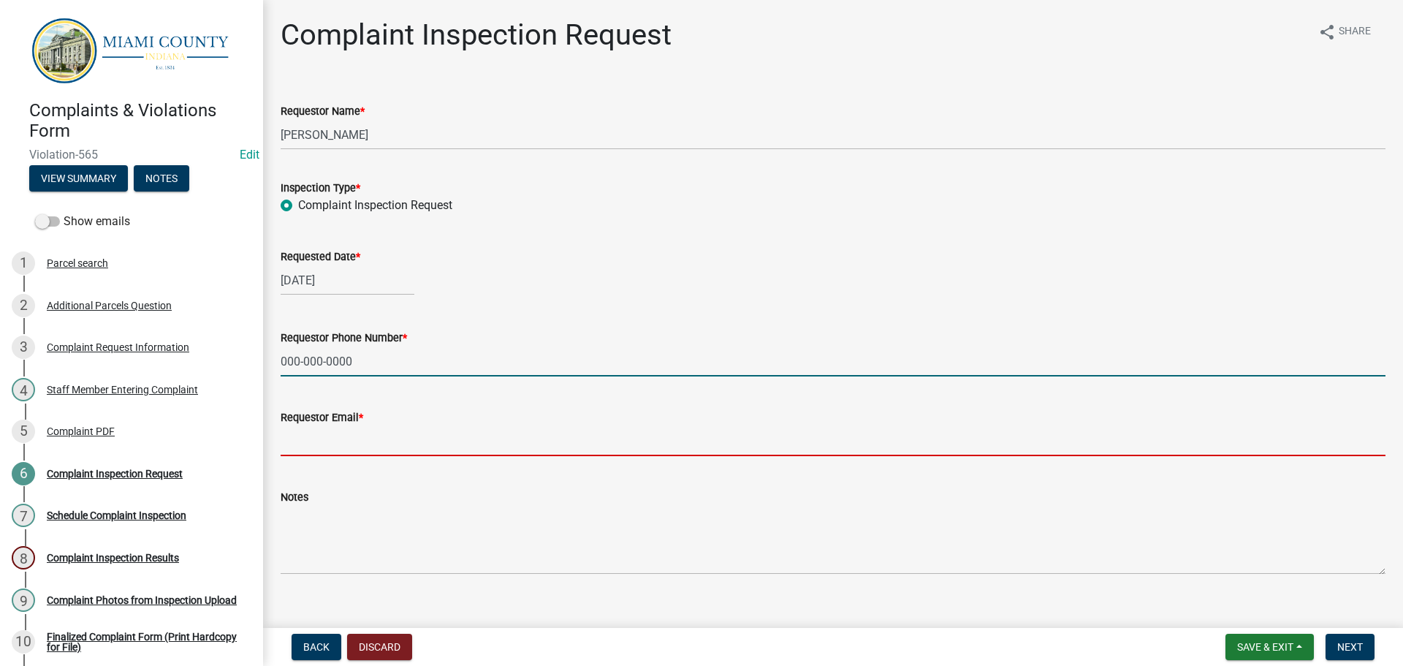
click at [329, 436] on input "Requestor Email *" at bounding box center [833, 441] width 1105 height 30
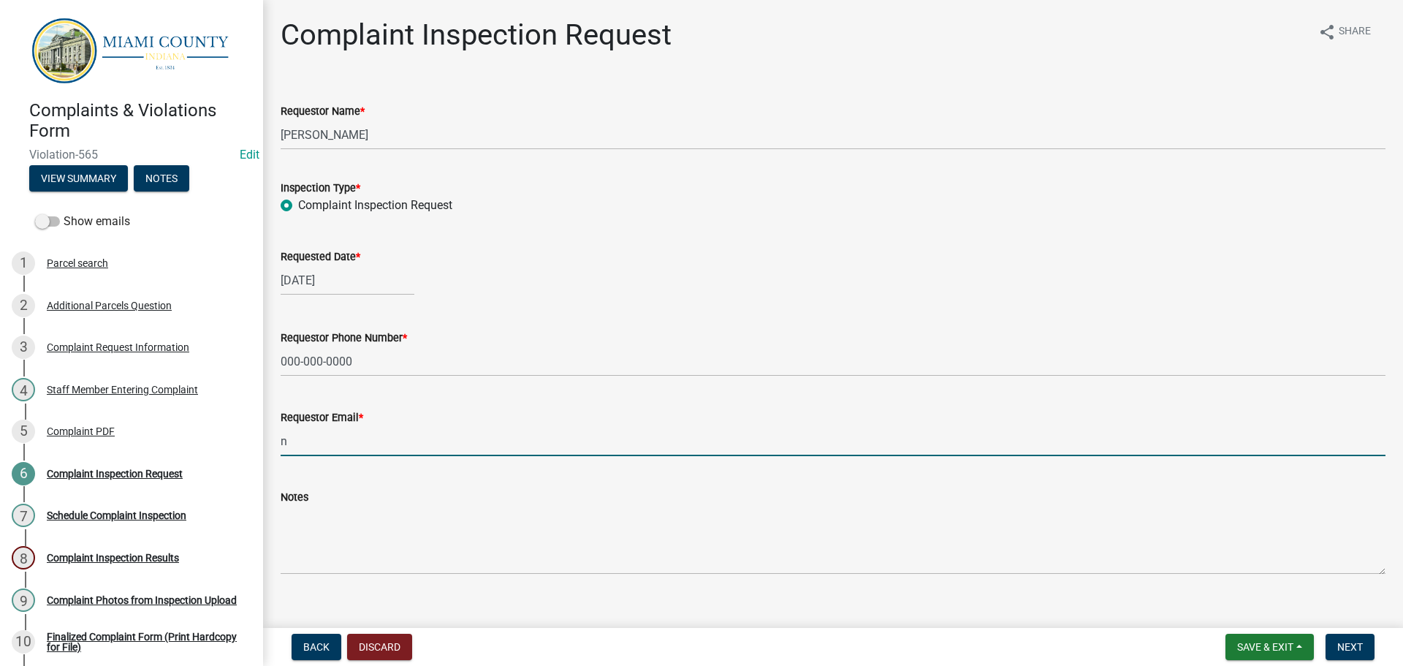
type input "[EMAIL_ADDRESS][DOMAIN_NAME]"
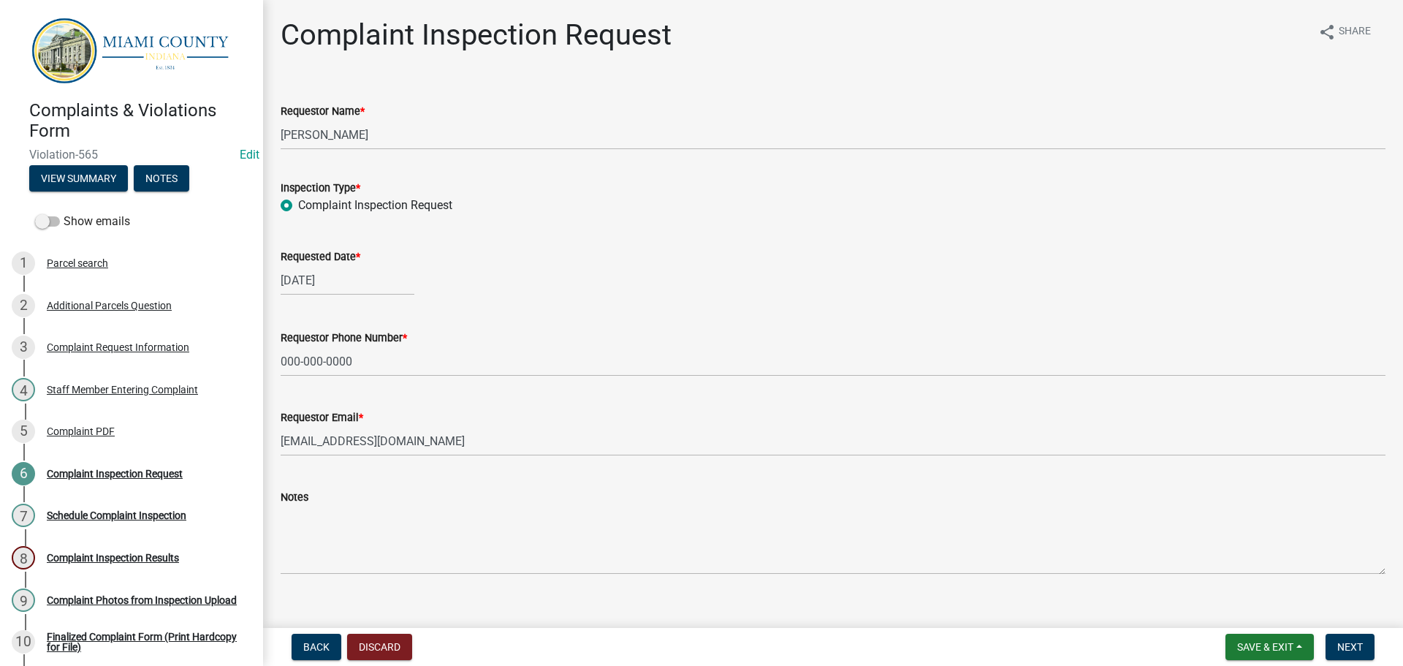
click at [481, 500] on div "Notes" at bounding box center [833, 497] width 1105 height 18
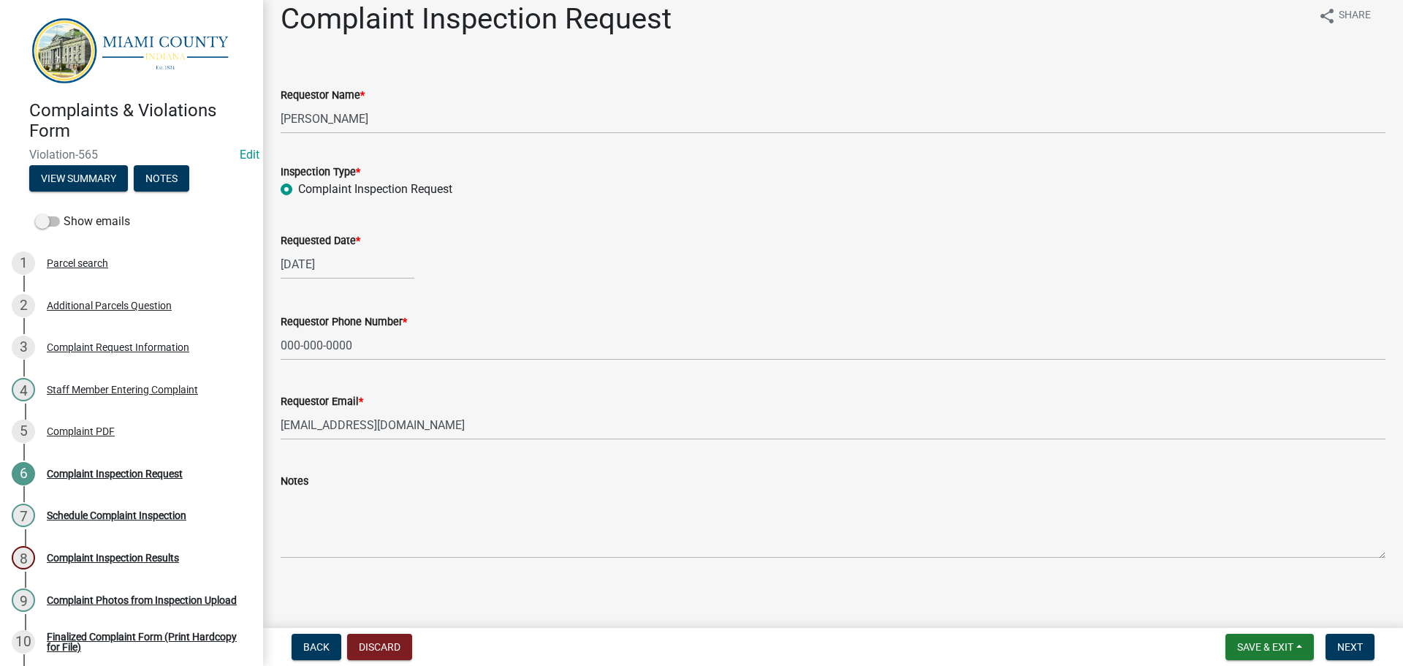
scroll to position [21, 0]
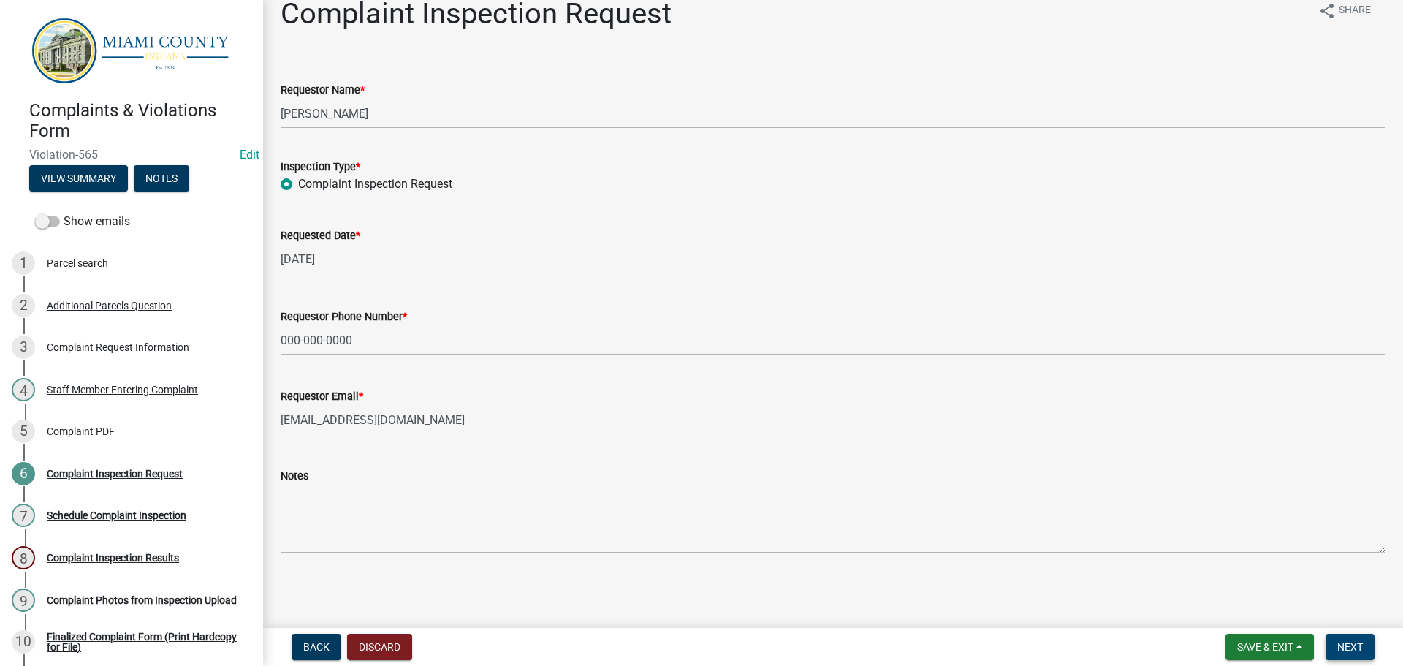
click at [1336, 655] on button "Next" at bounding box center [1349, 646] width 49 height 26
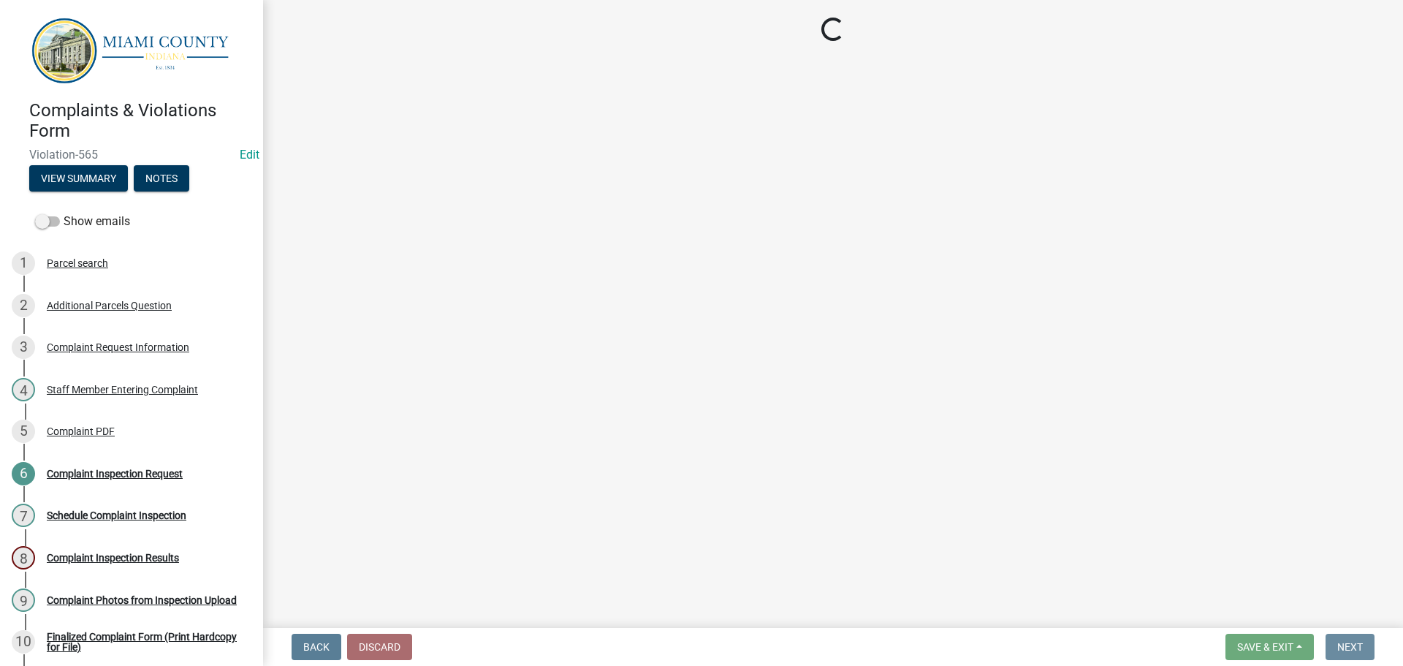
scroll to position [0, 0]
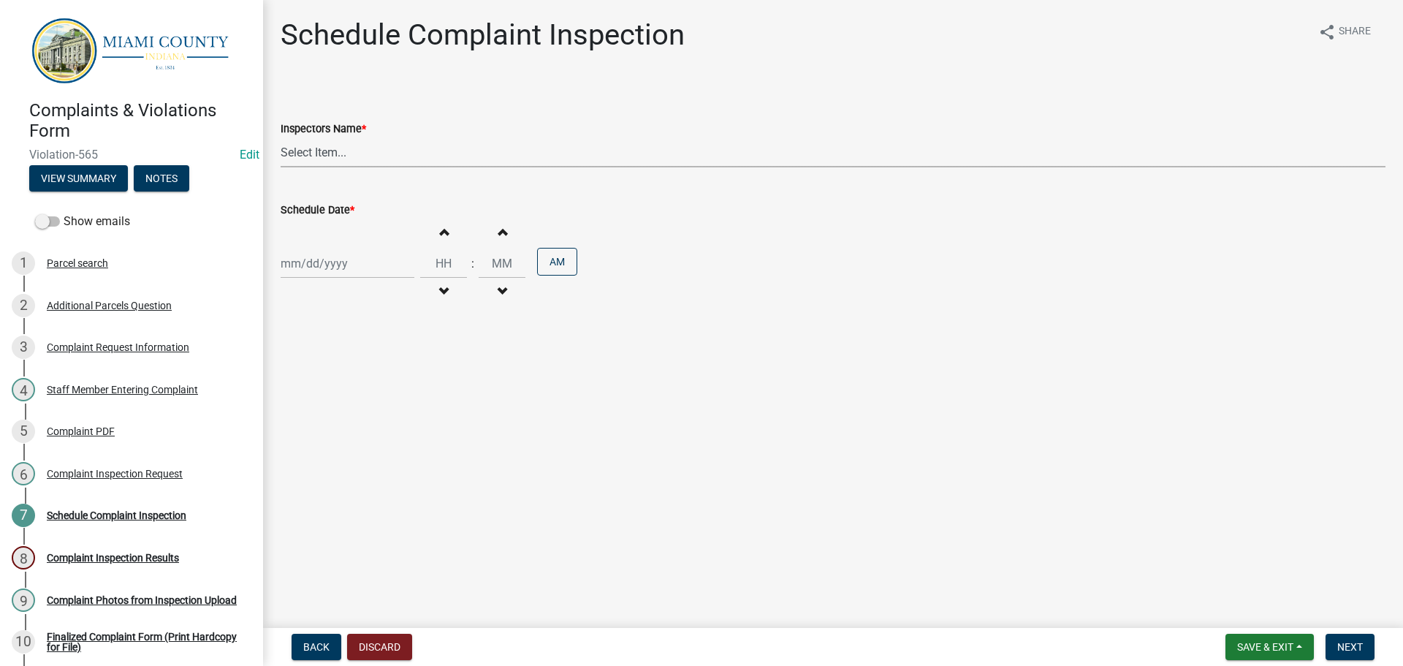
click at [307, 159] on select "Select Item... bmthomas ([PERSON_NAME]) croser ([PERSON_NAME]) [PERSON_NAME] ([…" at bounding box center [833, 152] width 1105 height 30
select select "0324ce59-dc13-463c-88f6-21718b6e040a"
click at [281, 137] on select "Select Item... bmthomas ([PERSON_NAME]) croser ([PERSON_NAME]) [PERSON_NAME] ([…" at bounding box center [833, 152] width 1105 height 30
click at [313, 265] on div at bounding box center [348, 263] width 134 height 30
select select "9"
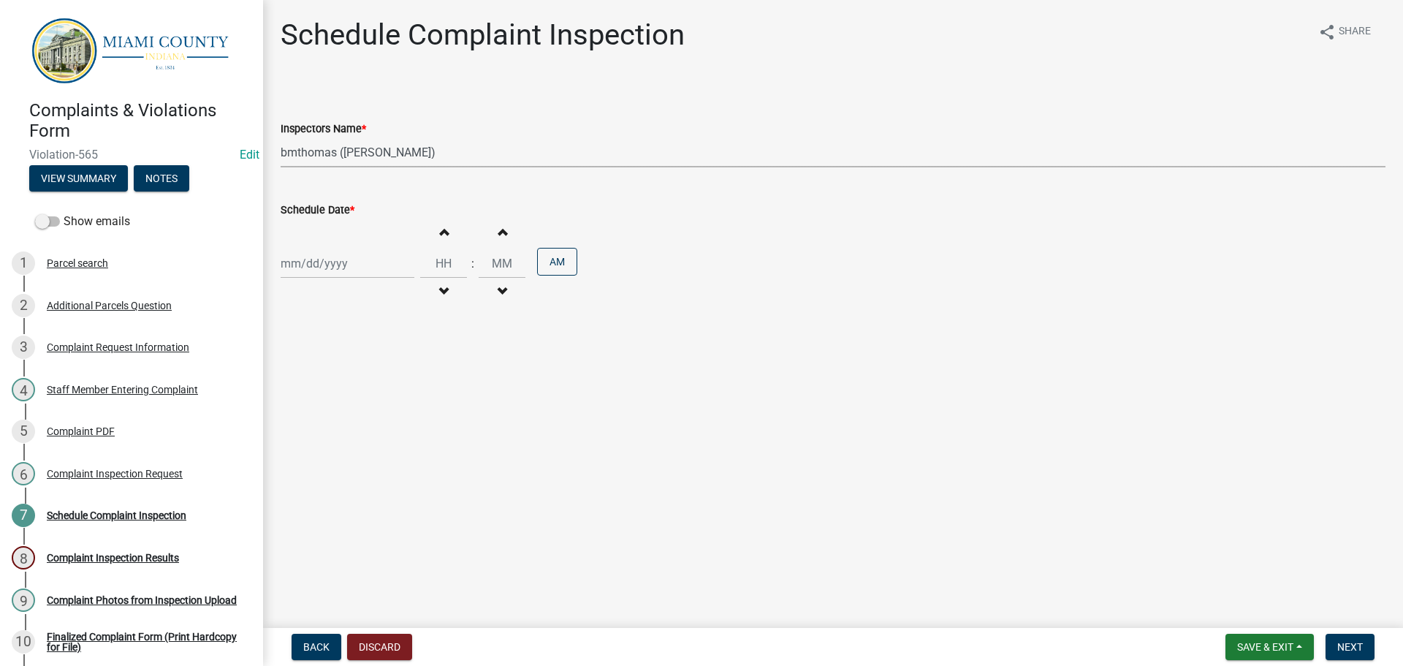
select select "2025"
click at [393, 364] on div "12" at bounding box center [388, 364] width 23 height 23
type input "[DATE]"
click at [498, 237] on span "button" at bounding box center [501, 232] width 7 height 12
type input "12"
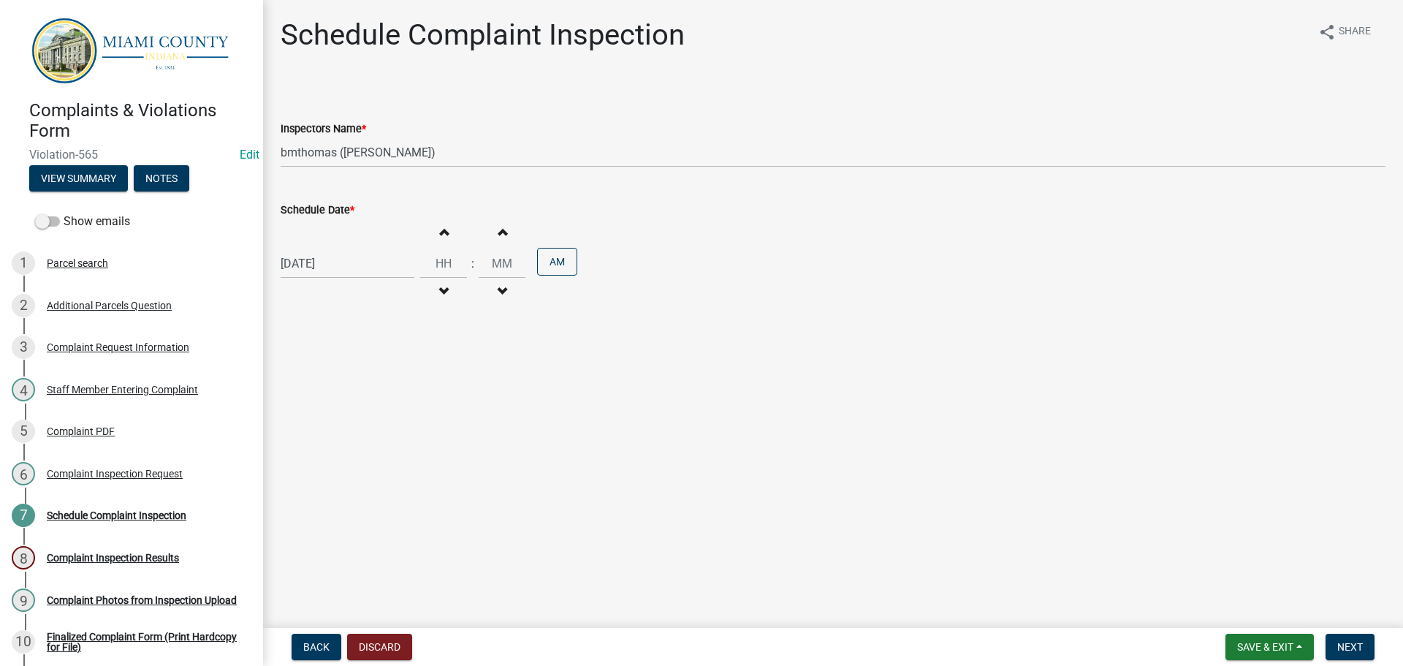
type input "01"
click at [1358, 652] on span "Next" at bounding box center [1350, 647] width 26 height 12
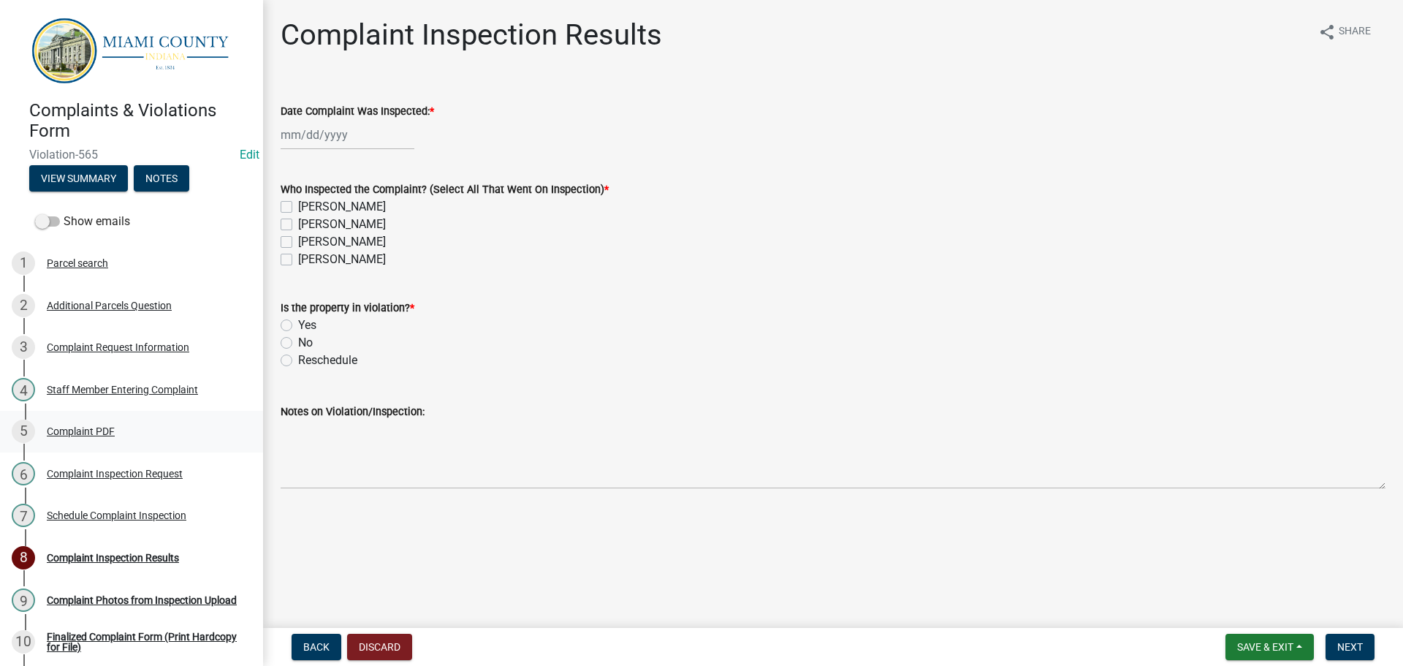
click at [91, 429] on div "Complaint PDF" at bounding box center [81, 431] width 68 height 10
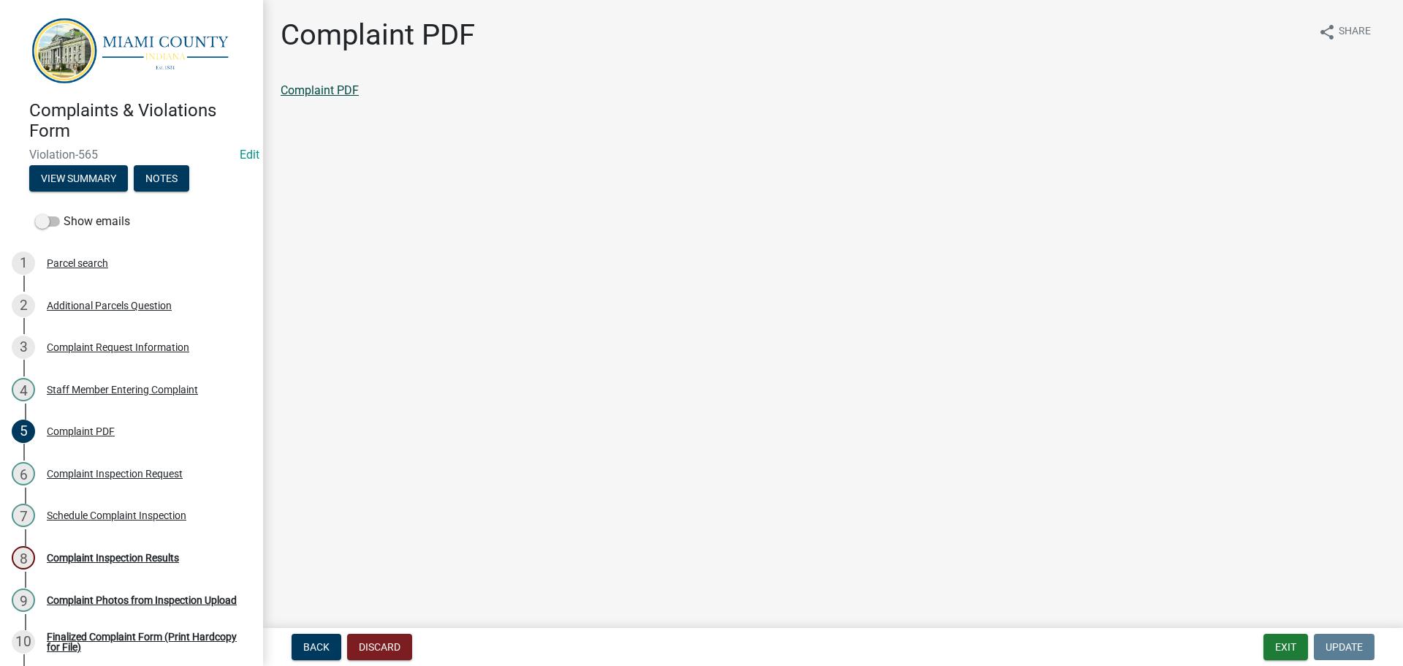
click at [316, 86] on link "Complaint PDF" at bounding box center [320, 90] width 78 height 14
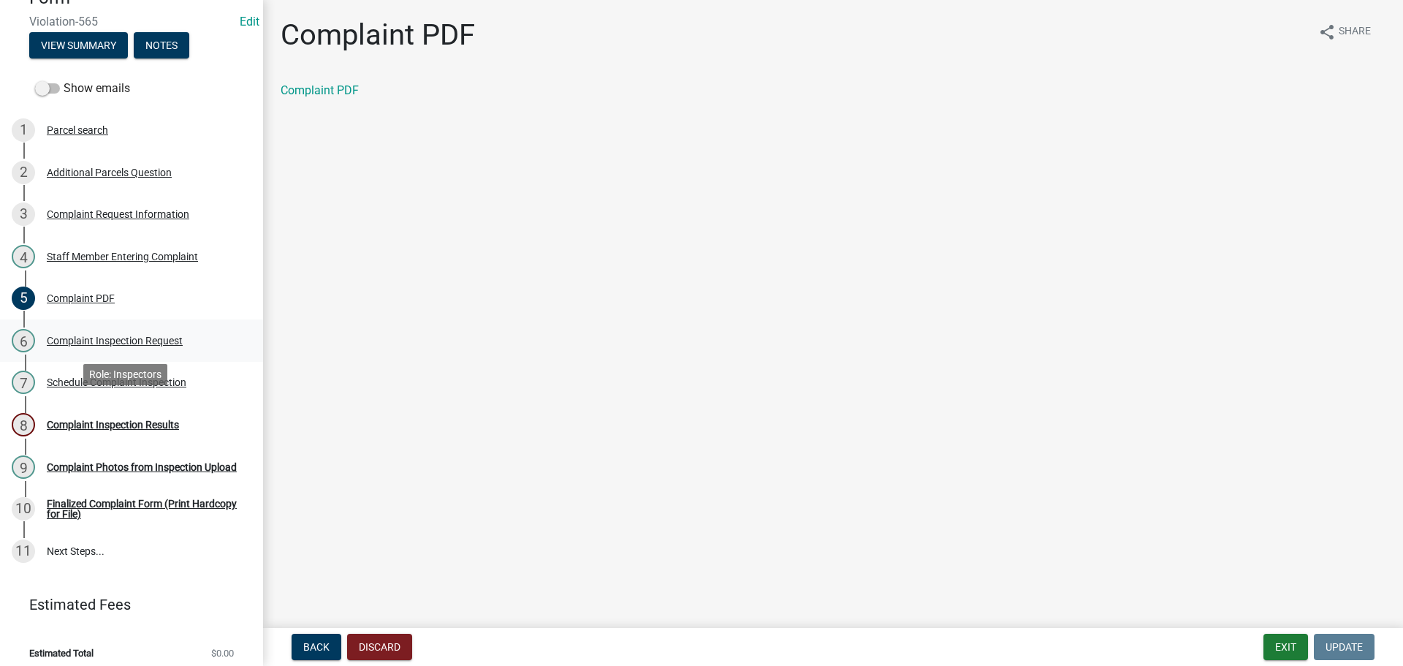
scroll to position [139, 0]
